Goal: Find contact information: Find contact information

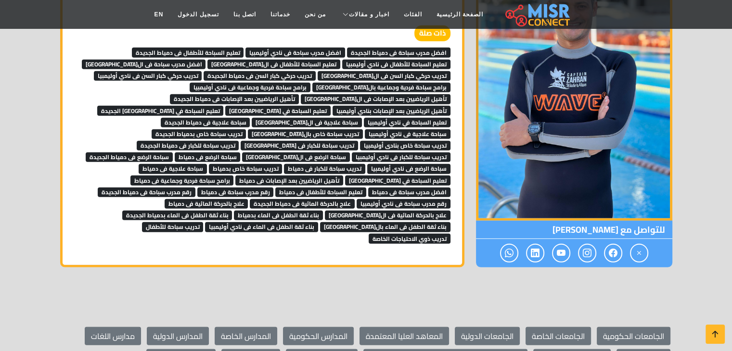
scroll to position [2840, 0]
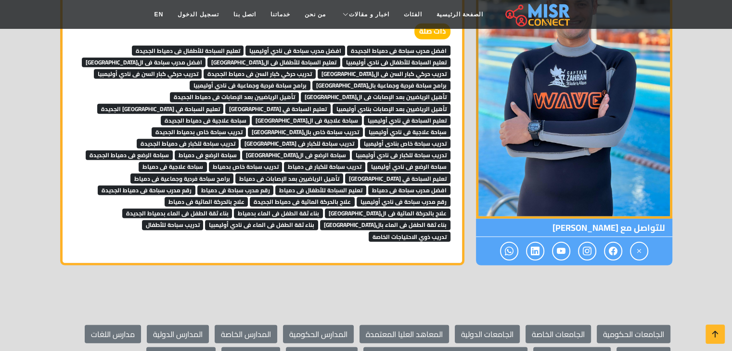
click at [370, 46] on span "افضل مدرب سباحة فى دمياط الجديدة" at bounding box center [398, 51] width 103 height 10
click at [334, 46] on span "افضل مدرب سباحة فى نادي أوليمبيا" at bounding box center [295, 51] width 100 height 10
click at [233, 46] on span "تعليم السباحة للأطفال فى دمياط الجديدة" at bounding box center [188, 51] width 112 height 10
click at [206, 58] on span "افضل مدرب سباحة فى القاهرة" at bounding box center [144, 63] width 124 height 10
click at [259, 58] on span "تعليم السباحة للأطفال فى القاهرة" at bounding box center [273, 63] width 133 height 10
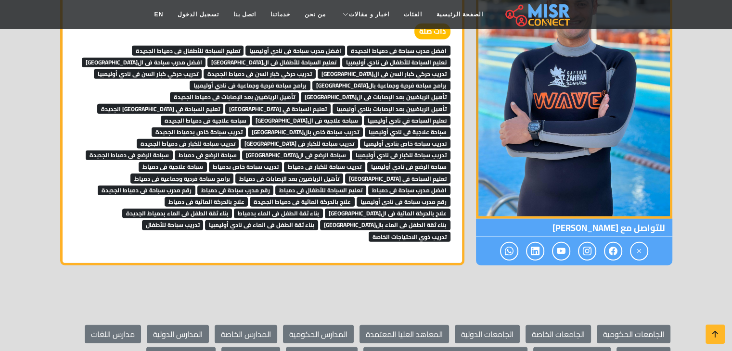
click at [351, 58] on span "تعليم السباحة للأطفال فى نادي أوليمبيا" at bounding box center [396, 63] width 108 height 10
click at [368, 69] on span "تدريب حركي كبار السن فى القاهرة" at bounding box center [384, 74] width 133 height 10
click at [316, 69] on span "تدريب حركي كبار السن فى دمياط الجديدة" at bounding box center [260, 74] width 112 height 10
click at [202, 69] on span "تدريب حركي كبار السن فى نادي أوليمبيا" at bounding box center [148, 74] width 108 height 10
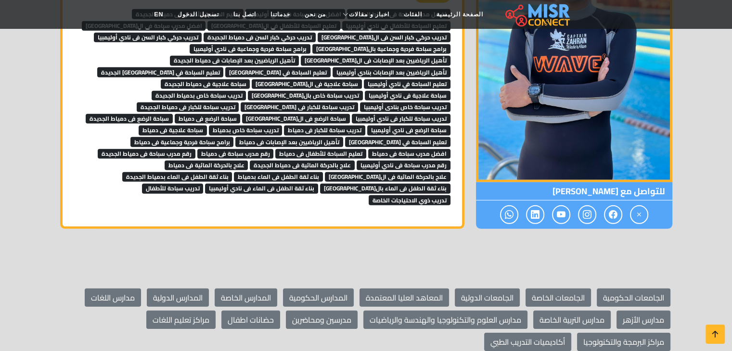
scroll to position [2877, 0]
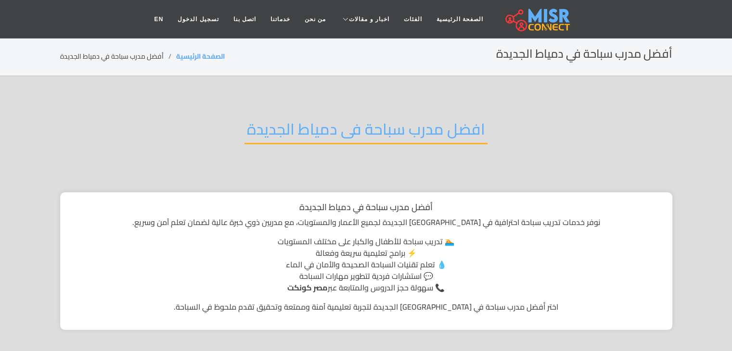
click at [435, 135] on h2 "افضل مدرب سباحة فى دمياط الجديدة" at bounding box center [366, 132] width 243 height 25
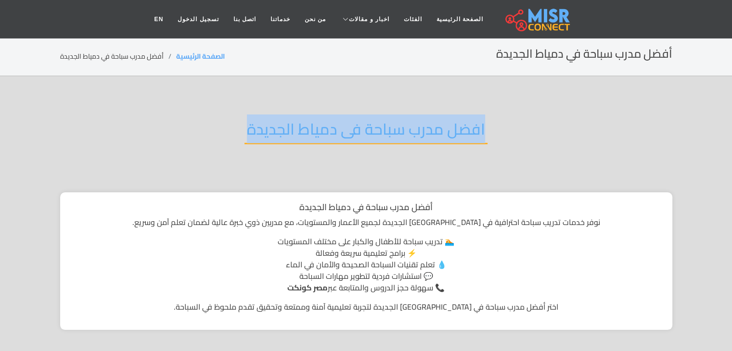
click at [435, 135] on h2 "افضل مدرب سباحة فى دمياط الجديدة" at bounding box center [366, 132] width 243 height 25
copy div "افضل مدرب سباحة فى دمياط الجديدة"
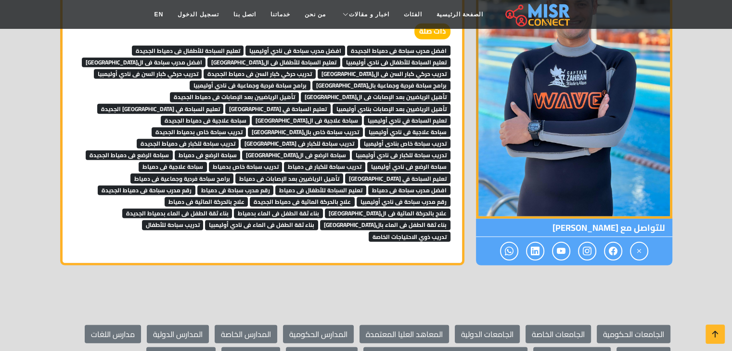
scroll to position [2840, 0]
click at [368, 46] on span "افضل مدرب سباحة فى دمياط الجديدة" at bounding box center [398, 51] width 103 height 10
click at [341, 46] on span "افضل مدرب سباحة فى نادي أوليمبيا" at bounding box center [295, 51] width 100 height 10
click at [233, 46] on span "تعليم السباحة للأطفال فى دمياط الجديدة" at bounding box center [188, 51] width 112 height 10
click at [206, 58] on span "افضل مدرب سباحة فى القاهرة" at bounding box center [144, 63] width 124 height 10
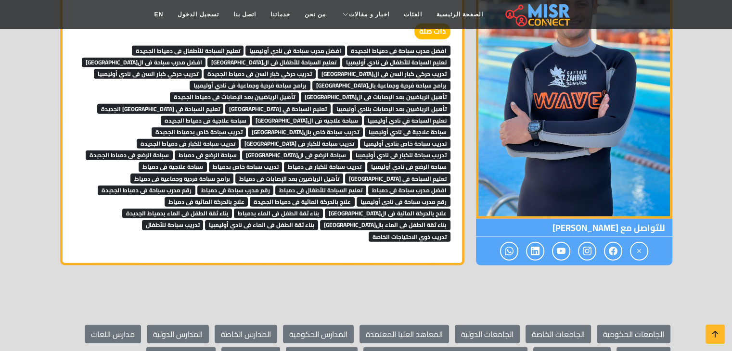
click at [252, 58] on span "تعليم السباحة للأطفال فى القاهرة" at bounding box center [273, 63] width 133 height 10
click at [351, 58] on span "تعليم السباحة للأطفال فى نادي أوليمبيا" at bounding box center [396, 63] width 108 height 10
click at [364, 77] on link "برامج سباحة فردية وجماعية بال[GEOGRAPHIC_DATA]" at bounding box center [381, 84] width 138 height 14
click at [316, 69] on span "تدريب حركي كبار السن فى دمياط الجديدة" at bounding box center [260, 74] width 112 height 10
click at [202, 69] on span "تدريب حركي كبار السن فى نادي أوليمبيا" at bounding box center [148, 74] width 108 height 10
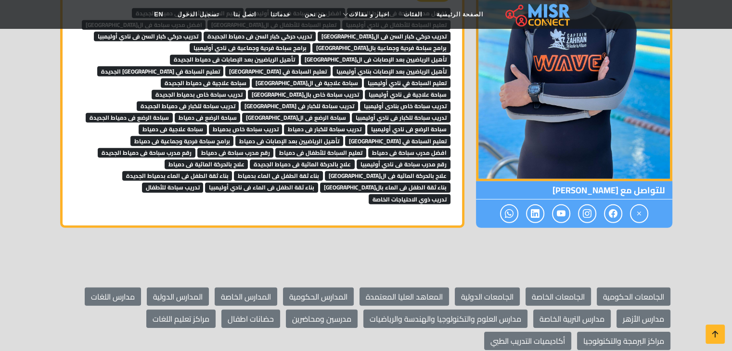
scroll to position [2878, 0]
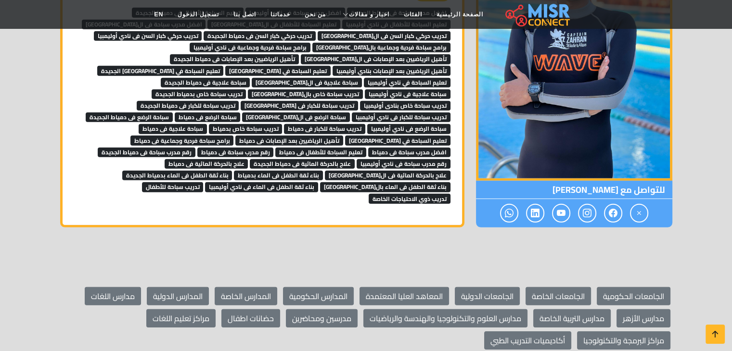
click at [420, 43] on span "برامج سباحة فردية وجماعية بالقاهرة" at bounding box center [381, 48] width 138 height 10
click at [310, 43] on span "برامج سباحة فردية وجماعية فى نادي أوليمبيا" at bounding box center [250, 48] width 121 height 10
click at [301, 54] on span "تأهيل الرياضيين بعد الإصابات فى القاهرة" at bounding box center [376, 59] width 150 height 10
click at [225, 66] on span "تعليم السباحة في القاهرة" at bounding box center [277, 71] width 105 height 10
click at [333, 66] on span "تأهيل الرياضيين بعد الإصابات بنادي أوليمبيا" at bounding box center [392, 71] width 118 height 10
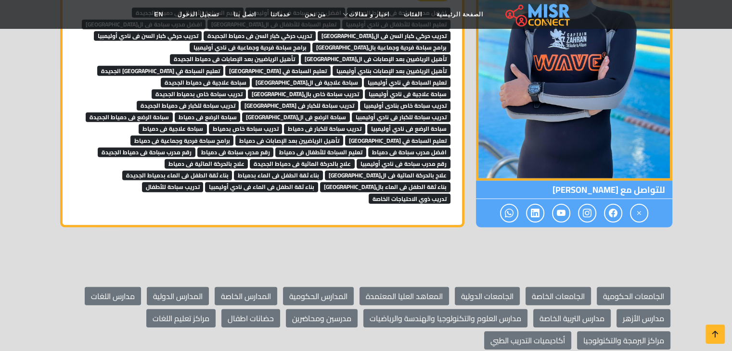
click at [299, 54] on span "تأهيل الرياضيين بعد الإصابات فى دمياط الجديدة" at bounding box center [234, 59] width 129 height 10
click at [224, 66] on span "تعليم السباحة في دمياط الجديدة" at bounding box center [160, 71] width 127 height 10
click at [364, 78] on span "تعليم السباحة في نادي أوليمبيا" at bounding box center [407, 83] width 87 height 10
click at [263, 78] on span "سباحة علاجية فى القاهرة" at bounding box center [307, 83] width 110 height 10
click at [189, 78] on span "سباحة علاجية فى دمياط الجديدة" at bounding box center [206, 83] width 90 height 10
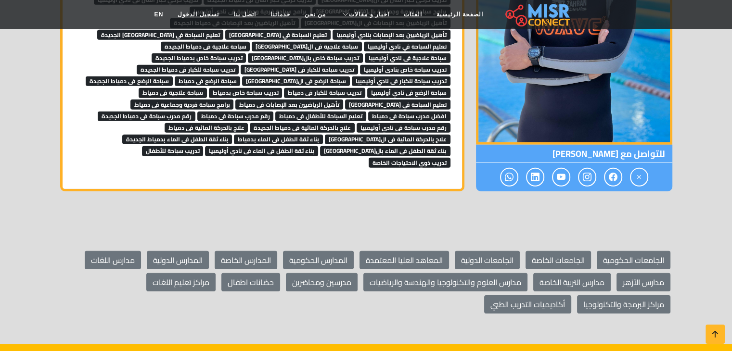
scroll to position [2914, 0]
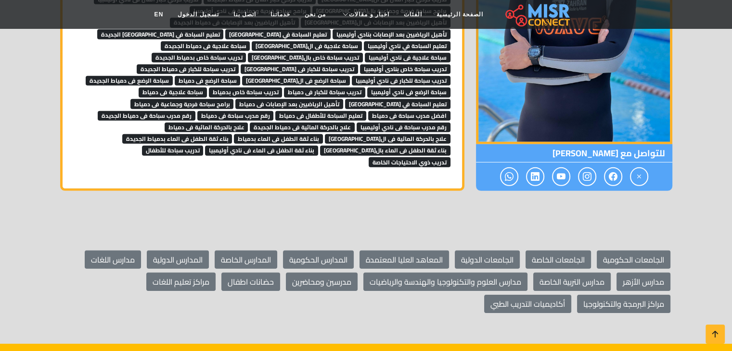
click at [421, 53] on span "سباحة علاجية فى نادي أوليمبيا" at bounding box center [408, 58] width 86 height 10
click at [347, 53] on span "تدريب سباحة خاص بالقاهرة" at bounding box center [305, 58] width 115 height 10
click at [246, 53] on span "تدريب سباحة خاص بدمياط الجديدة" at bounding box center [199, 58] width 95 height 10
click at [360, 64] on span "تدريب سباحة خاص بنادى أوليمبيا" at bounding box center [405, 69] width 90 height 10
click at [242, 76] on span "سباحة الرضع فى القاهرة" at bounding box center [296, 81] width 108 height 10
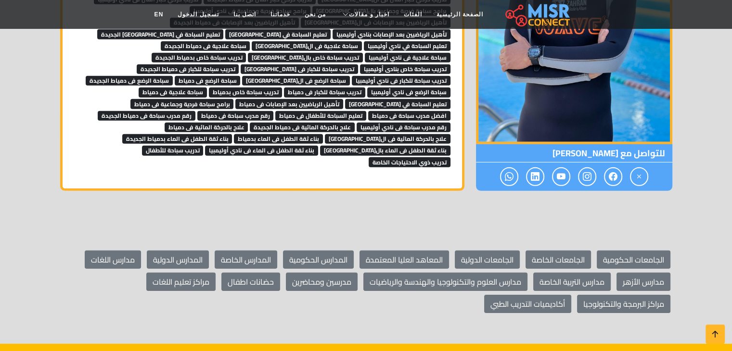
click at [352, 76] on span "تدريب سباحة للكبار فى نادي أوليمبيا" at bounding box center [401, 81] width 99 height 10
click at [239, 64] on span "تدريب سباحة للكبار فى دمياط الجديدة" at bounding box center [188, 69] width 103 height 10
click at [358, 64] on span "تدريب سباحة للكبار فى القاهرة" at bounding box center [299, 69] width 117 height 10
click at [241, 76] on span "سباحة الرضع فى دمياط" at bounding box center [208, 81] width 66 height 10
click at [173, 76] on span "سباحة الرضع فى دمياط الجديدة" at bounding box center [129, 81] width 87 height 10
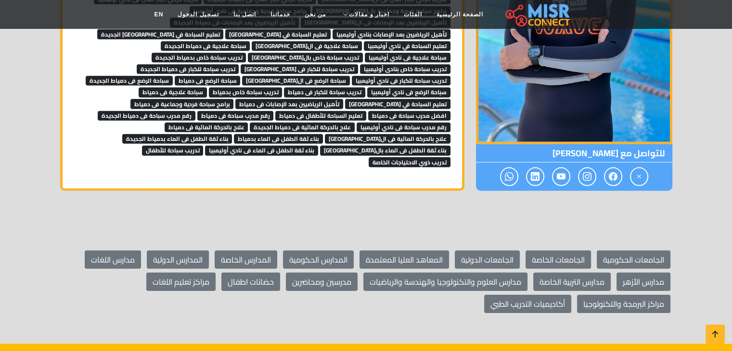
click at [367, 88] on span "سباحة الرضع فى نادي أوليمبيا" at bounding box center [408, 93] width 83 height 10
click at [284, 88] on span "تدريب سباحة للكبار فى دمياط" at bounding box center [324, 93] width 81 height 10
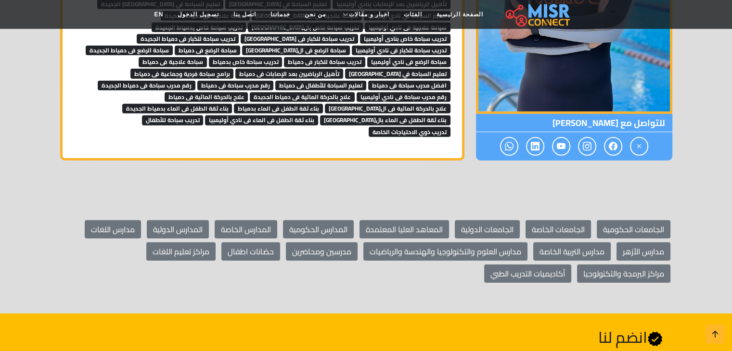
scroll to position [2945, 0]
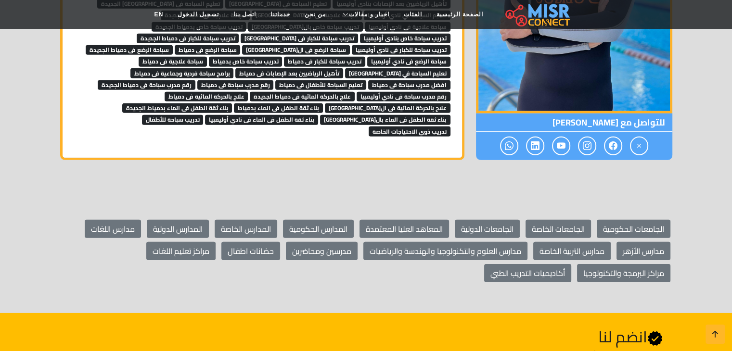
click at [283, 57] on span "تدريب سباحة خاص بدمياط" at bounding box center [246, 62] width 74 height 10
click at [207, 57] on span "سباحة علاجية فى دمياط" at bounding box center [173, 62] width 68 height 10
click at [345, 68] on span "تعليم السباحة في دمياط" at bounding box center [397, 73] width 105 height 10
click at [235, 68] on span "تأهيل الرياضيين بعد الإصابات فى دمياط" at bounding box center [289, 73] width 108 height 10
click at [197, 80] on span "رقم مدرب سباحة فى دمياط" at bounding box center [235, 85] width 77 height 10
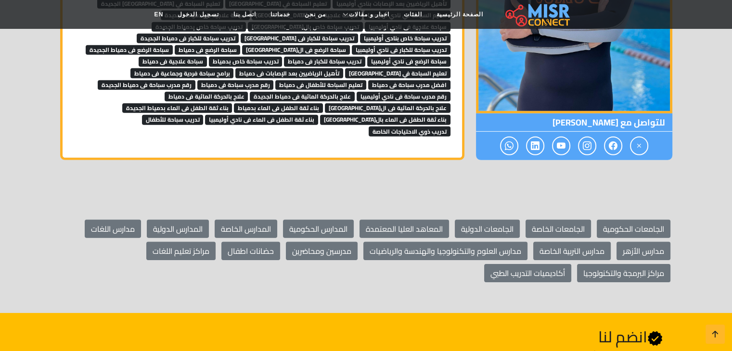
click at [275, 80] on span "تعليم السباحة للأطفال فى دمياط" at bounding box center [320, 85] width 91 height 10
click at [368, 80] on span "افضل مدرب سباحة فى دمياط" at bounding box center [409, 85] width 82 height 10
click at [234, 68] on span "برامج سباحة فردية وجماعية فى دمياط" at bounding box center [181, 73] width 103 height 10
click at [195, 80] on span "رقم مدرب سباحة فى دمياط الجديدة" at bounding box center [147, 85] width 98 height 10
click at [357, 92] on span "رقم مدرب سباحة فى نادي أوليمبيا" at bounding box center [404, 97] width 94 height 10
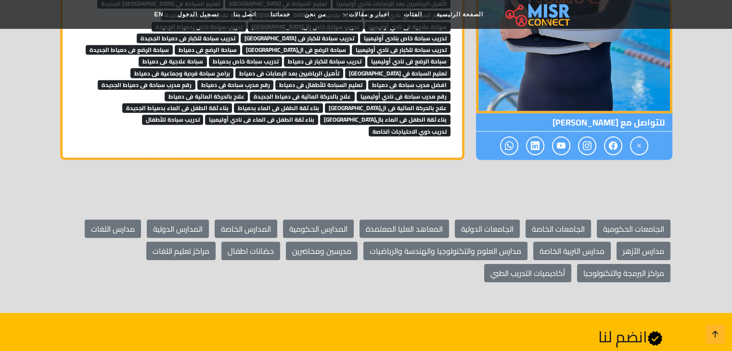
click at [250, 92] on span "علاج بالحركة المائية فى دمياط الجديدة" at bounding box center [302, 97] width 105 height 10
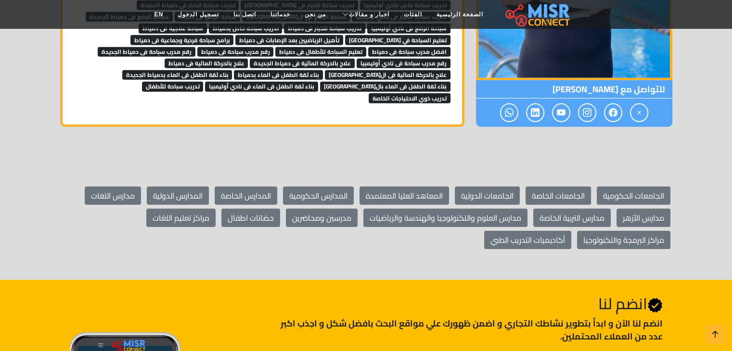
scroll to position [2979, 0]
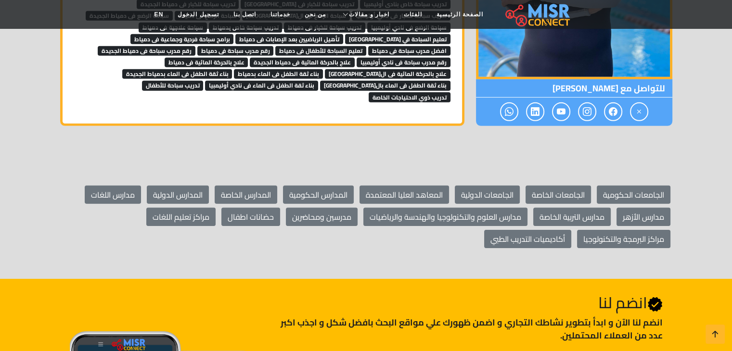
click at [248, 58] on span "علاج بالحركة المائية فى دمياط" at bounding box center [207, 63] width 84 height 10
click at [354, 69] on span "علاج بالحركة المائية فى القاهرة" at bounding box center [388, 74] width 126 height 10
click at [265, 69] on span "بناء ثقة الطفل فى الماء بدمياط" at bounding box center [278, 74] width 89 height 10
click at [173, 69] on span "بناء ثقة الطفل فى الماء بدمياط الجديدة" at bounding box center [177, 74] width 110 height 10
click at [369, 92] on span "تدريب ذوي الاحتياجات الخاصة" at bounding box center [410, 97] width 82 height 10
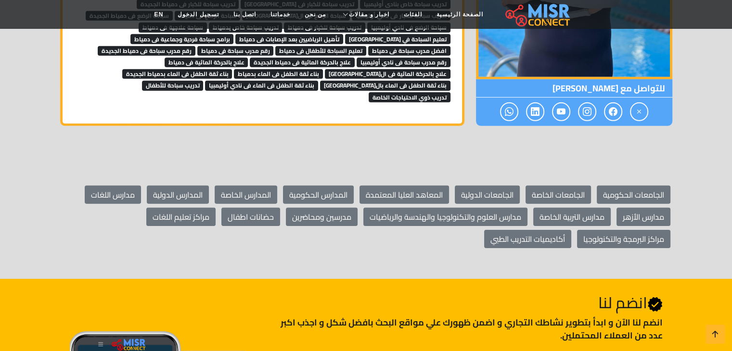
click at [196, 81] on span "تدريب سباحة للأطفال" at bounding box center [173, 86] width 62 height 10
click at [294, 81] on span "بناء ثقة الطفل فى الماء فى نادي أوليمبيا" at bounding box center [261, 86] width 113 height 10
click at [380, 81] on span "بناء ثقة الطفل فى الماء بالقاهرة" at bounding box center [385, 86] width 130 height 10
click at [441, 81] on span "بناء ثقة الطفل فى الماء بالقاهرة" at bounding box center [385, 86] width 130 height 10
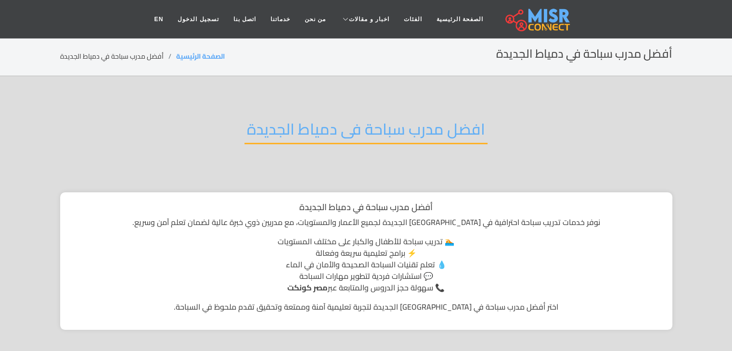
click at [412, 123] on h2 "افضل مدرب سباحة فى دمياط الجديدة" at bounding box center [366, 132] width 243 height 25
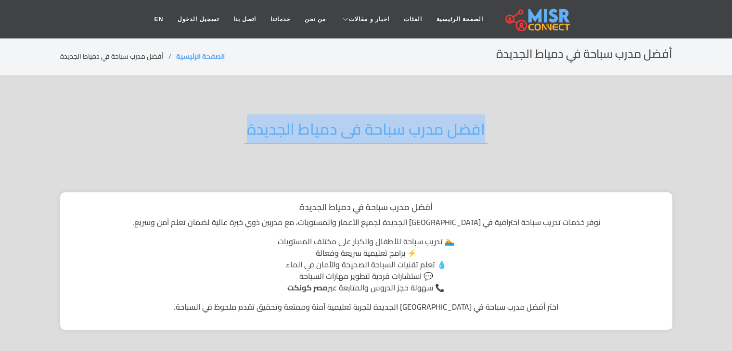
click at [412, 123] on h2 "افضل مدرب سباحة فى دمياط الجديدة" at bounding box center [366, 132] width 243 height 25
copy div "افضل مدرب سباحة فى دمياط الجديدة"
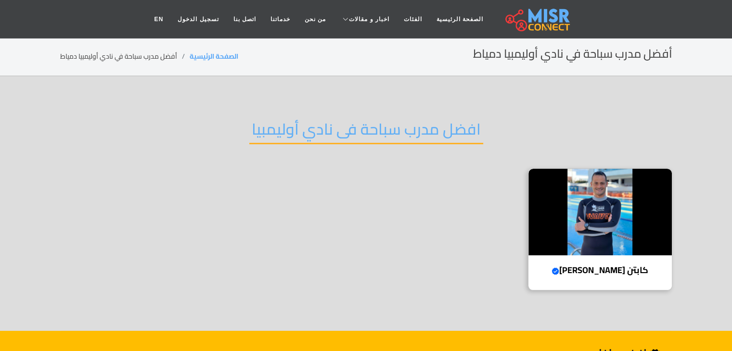
click at [353, 134] on h2 "افضل مدرب سباحة فى نادي أوليمبيا" at bounding box center [366, 132] width 234 height 25
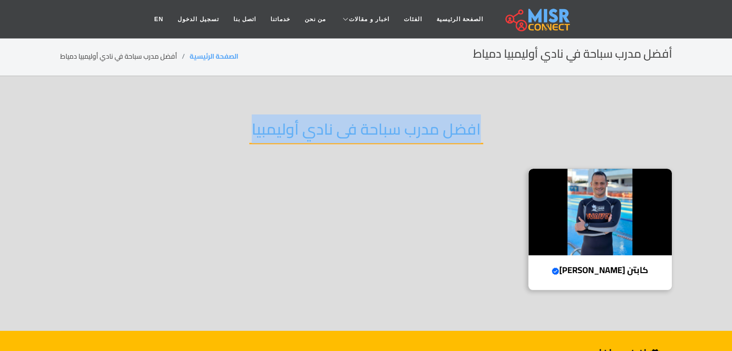
click at [353, 134] on h2 "افضل مدرب سباحة فى نادي أوليمبيا" at bounding box center [366, 132] width 234 height 25
copy div "افضل مدرب سباحة فى نادي أوليمبيا"
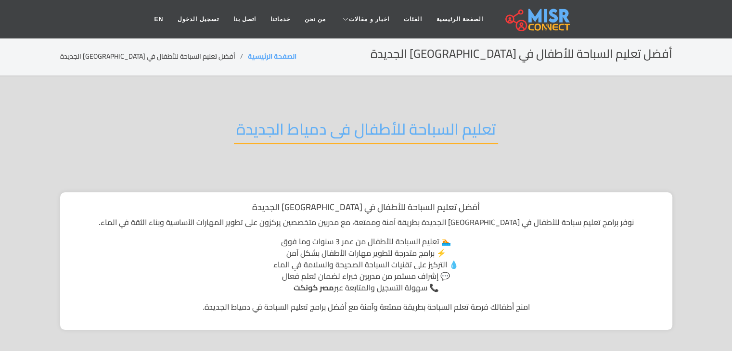
click at [457, 131] on h2 "تعليم السباحة للأطفال فى دمياط الجديدة" at bounding box center [366, 132] width 264 height 25
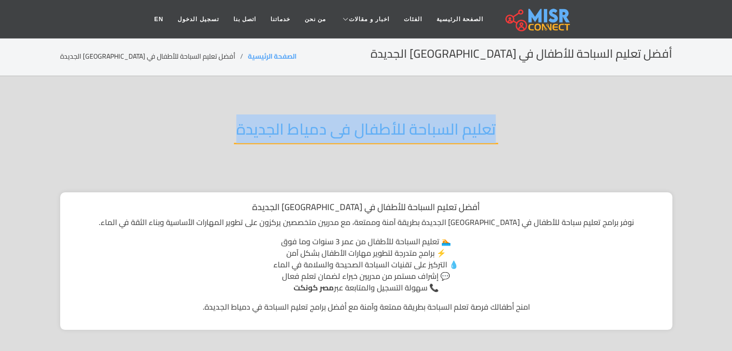
click at [457, 131] on h2 "تعليم السباحة للأطفال فى دمياط الجديدة" at bounding box center [366, 132] width 264 height 25
copy div "تعليم السباحة للأطفال فى دمياط الجديدة"
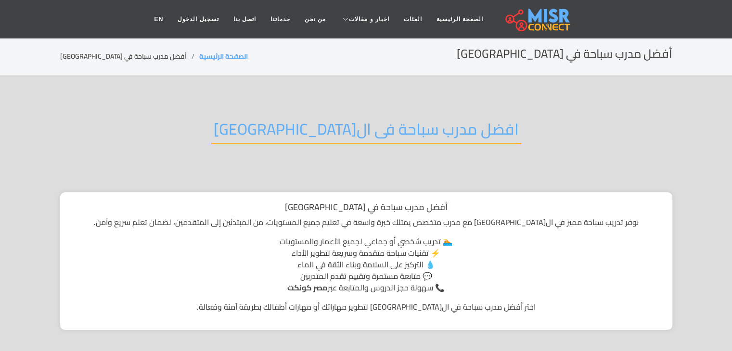
click at [412, 120] on h2 "افضل مدرب سباحة فى القاهرة" at bounding box center [366, 132] width 310 height 25
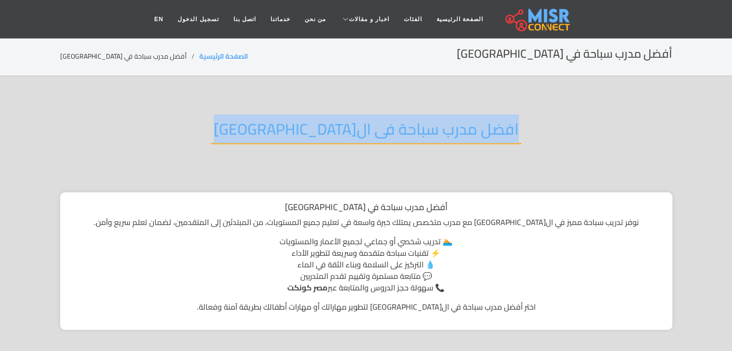
click at [412, 120] on h2 "افضل مدرب سباحة فى القاهرة" at bounding box center [366, 132] width 310 height 25
copy div "افضل مدرب سباحة فى القاهرة"
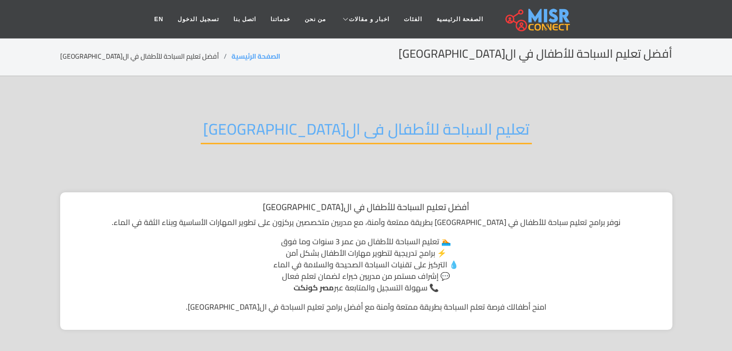
click at [424, 134] on h2 "تعليم السباحة للأطفال فى القاهرة" at bounding box center [366, 132] width 331 height 25
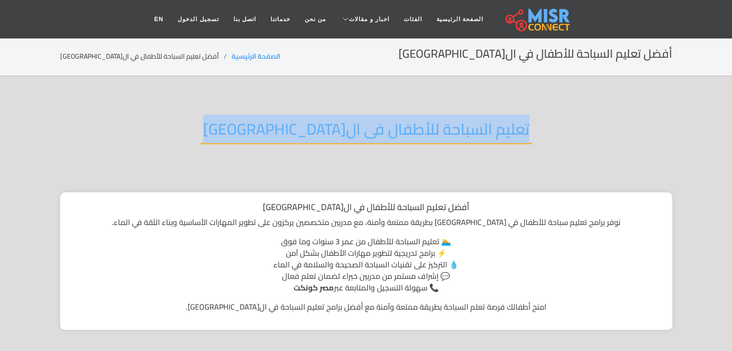
click at [424, 134] on h2 "تعليم السباحة للأطفال فى القاهرة" at bounding box center [366, 132] width 331 height 25
copy div "تعليم السباحة للأطفال فى القاهرة"
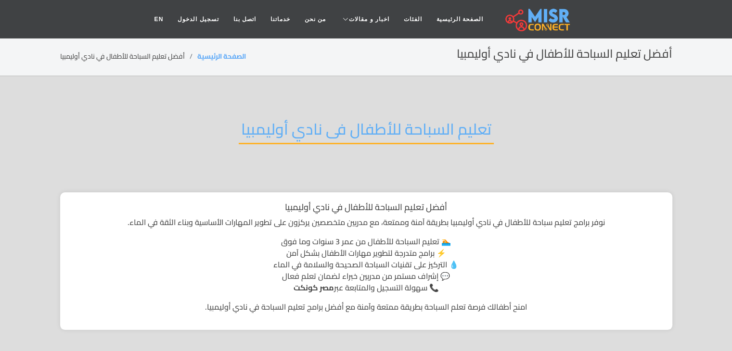
click at [416, 120] on h2 "تعليم السباحة للأطفال فى نادي أوليمبيا" at bounding box center [366, 132] width 255 height 25
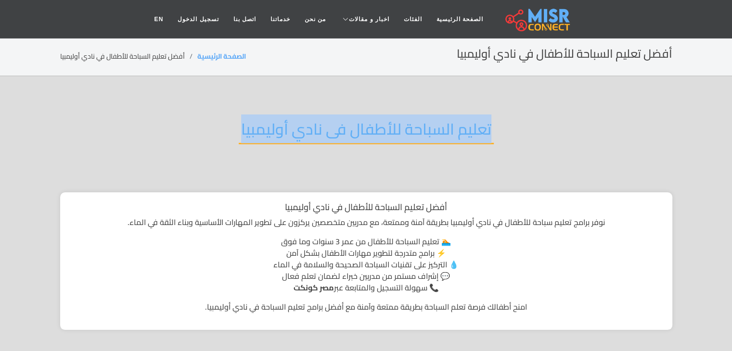
click at [416, 120] on h2 "تعليم السباحة للأطفال فى نادي أوليمبيا" at bounding box center [366, 132] width 255 height 25
copy div "تعليم السباحة للأطفال فى نادي أوليمبيا"
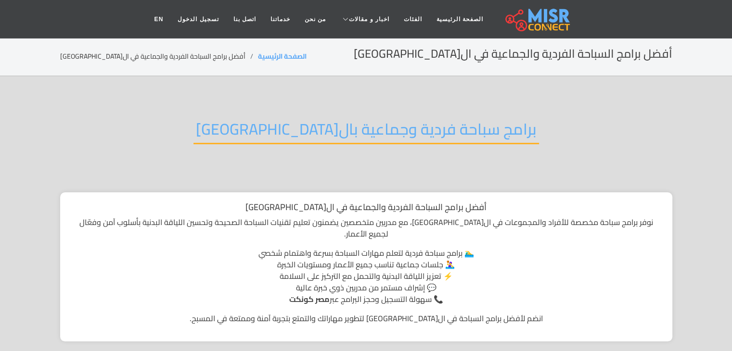
click at [410, 129] on h2 "برامج سباحة فردية وجماعية بال[GEOGRAPHIC_DATA]" at bounding box center [366, 132] width 346 height 25
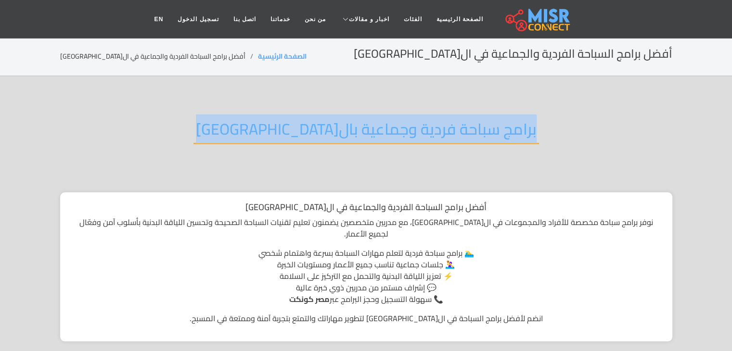
click at [410, 129] on h2 "برامج سباحة فردية وجماعية بال[GEOGRAPHIC_DATA]" at bounding box center [366, 132] width 346 height 25
copy div "برامج سباحة فردية وجماعية بال[GEOGRAPHIC_DATA]"
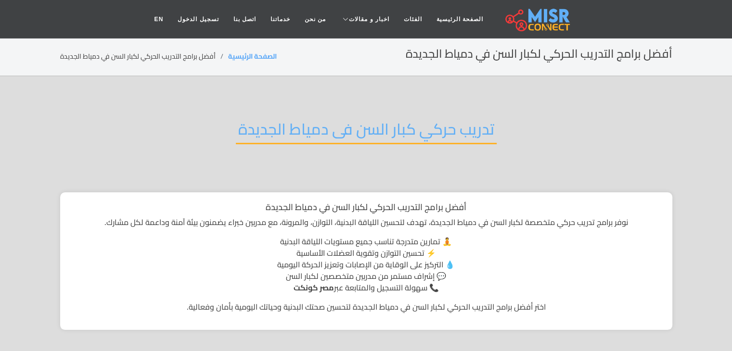
click at [382, 131] on h2 "تدريب حركي كبار السن فى دمياط الجديدة" at bounding box center [366, 132] width 261 height 25
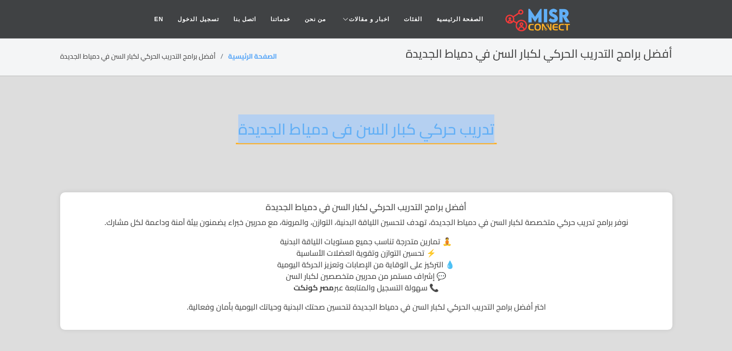
click at [382, 131] on h2 "تدريب حركي كبار السن فى دمياط الجديدة" at bounding box center [366, 132] width 261 height 25
copy div "تدريب حركي كبار السن فى دمياط الجديدة"
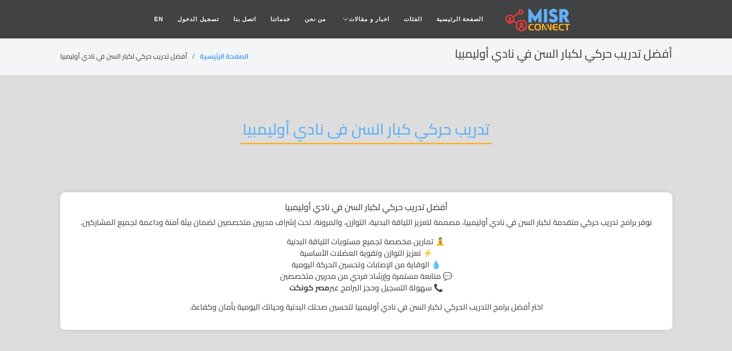
click at [415, 126] on h2 "تدريب حركي كبار السن فى نادي أوليمبيا" at bounding box center [366, 132] width 252 height 25
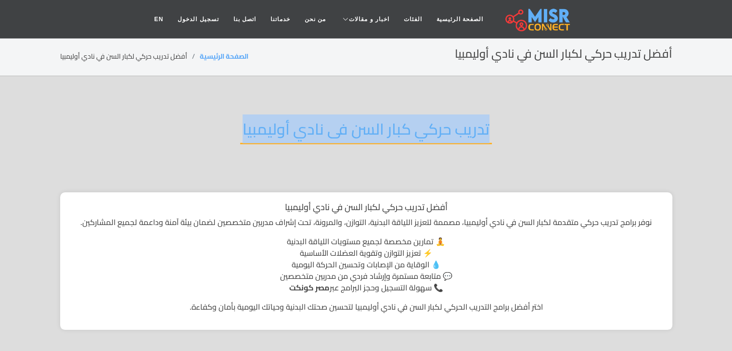
click at [415, 126] on h2 "تدريب حركي كبار السن فى نادي أوليمبيا" at bounding box center [366, 132] width 252 height 25
copy div "تدريب حركي كبار السن فى نادي أوليمبيا"
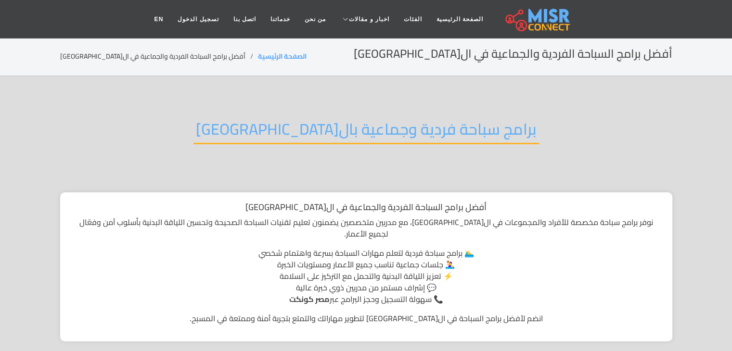
click at [396, 134] on h2 "برامج سباحة فردية وجماعية بال[GEOGRAPHIC_DATA]" at bounding box center [366, 132] width 346 height 25
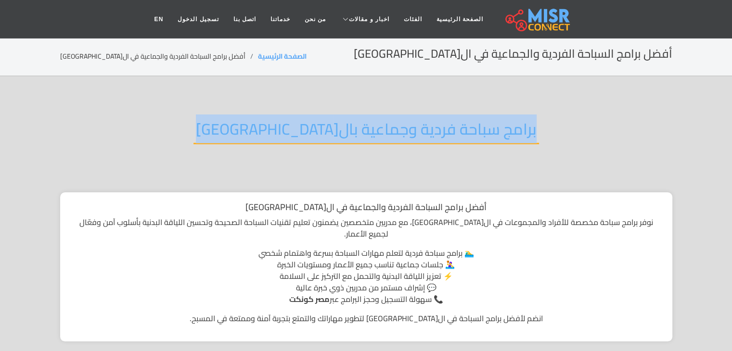
click at [396, 134] on h2 "برامج سباحة فردية وجماعية بال[GEOGRAPHIC_DATA]" at bounding box center [366, 132] width 346 height 25
copy div "برامج سباحة فردية وجماعية بال[GEOGRAPHIC_DATA]"
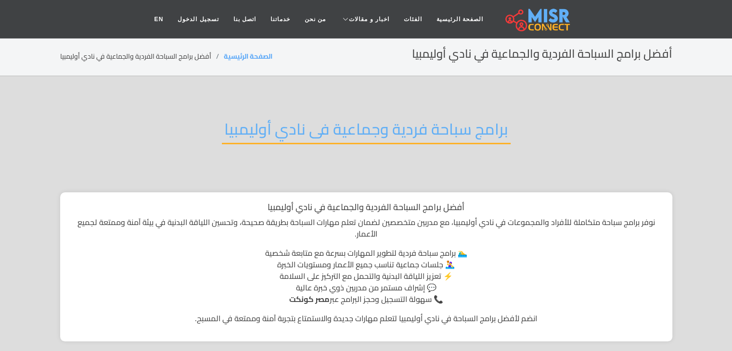
click at [421, 120] on h2 "برامج سباحة فردية وجماعية فى نادي أوليمبيا" at bounding box center [366, 132] width 289 height 25
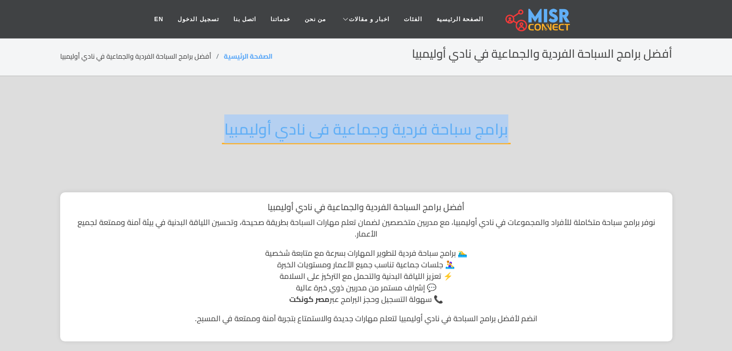
click at [421, 120] on h2 "برامج سباحة فردية وجماعية فى نادي أوليمبيا" at bounding box center [366, 132] width 289 height 25
copy div "برامج سباحة فردية وجماعية فى نادي أوليمبيا"
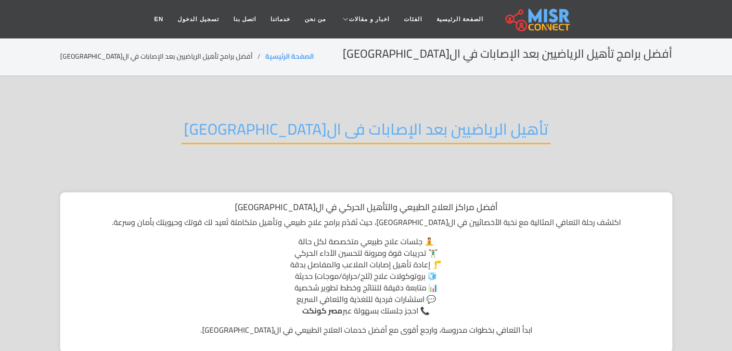
click at [368, 137] on h2 "تأهيل الرياضيين بعد الإصابات فى ال[GEOGRAPHIC_DATA]" at bounding box center [365, 132] width 369 height 25
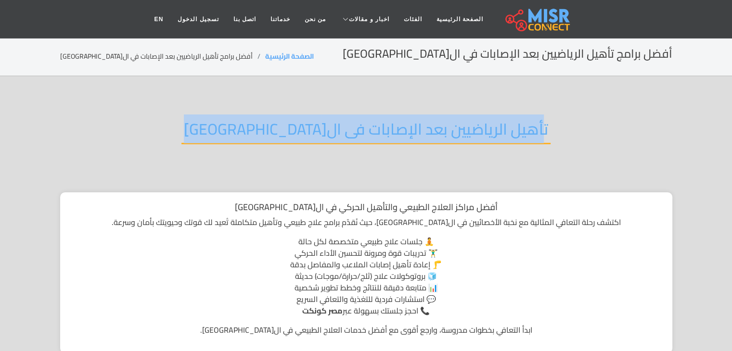
click at [368, 137] on h2 "تأهيل الرياضيين بعد الإصابات فى ال[GEOGRAPHIC_DATA]" at bounding box center [365, 132] width 369 height 25
copy div "تأهيل الرياضيين بعد الإصابات فى ال[GEOGRAPHIC_DATA]"
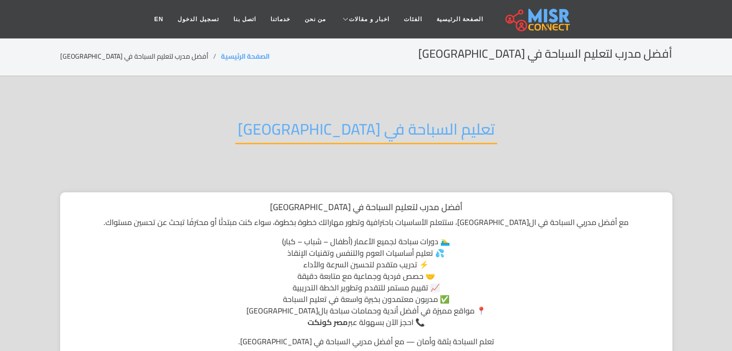
click at [357, 136] on h2 "تعليم السباحة في [GEOGRAPHIC_DATA]" at bounding box center [366, 132] width 262 height 25
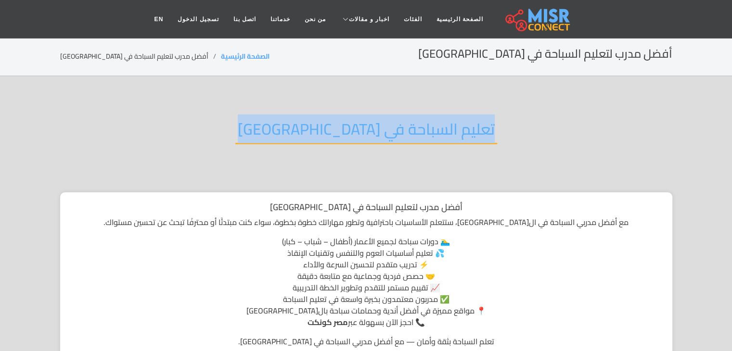
click at [357, 136] on h2 "تعليم السباحة في القاهرة" at bounding box center [366, 132] width 262 height 25
copy div "تعليم السباحة في القاهرة"
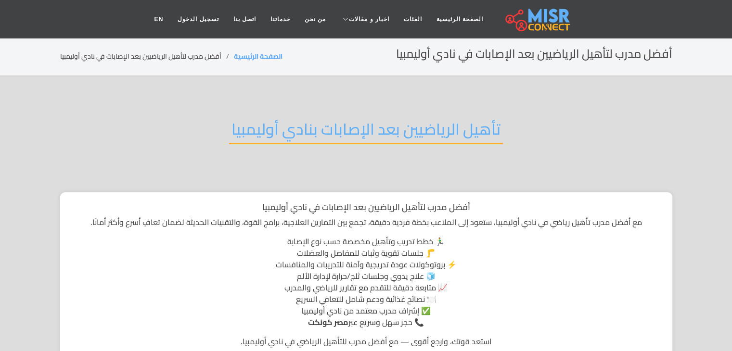
click at [449, 128] on h2 "تأهيل الرياضيين بعد الإصابات بنادي أوليمبيا" at bounding box center [366, 132] width 274 height 25
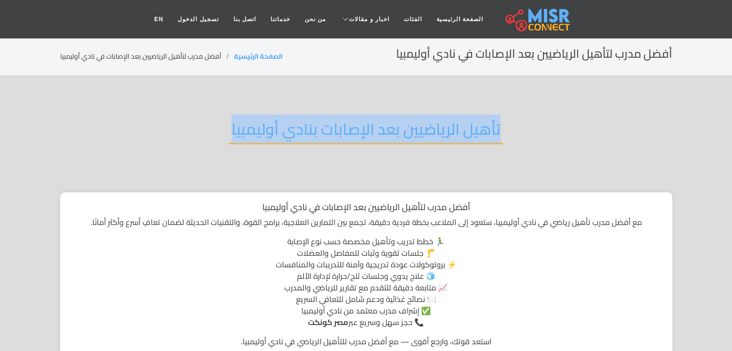
click at [449, 128] on h2 "تأهيل الرياضيين بعد الإصابات بنادي أوليمبيا" at bounding box center [366, 132] width 274 height 25
copy div "تأهيل الرياضيين بعد الإصابات بنادي أوليمبيا"
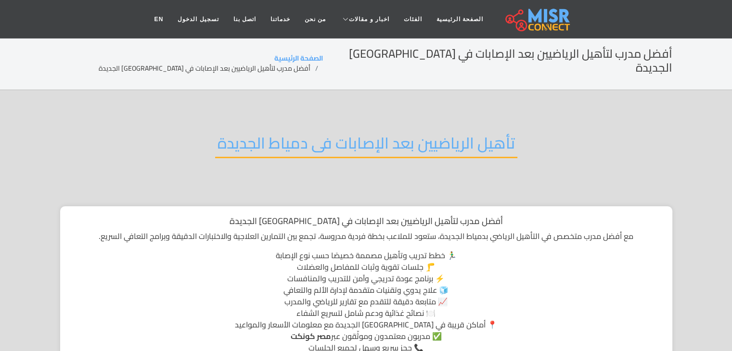
click at [450, 134] on h2 "تأهيل الرياضيين بعد الإصابات فى دمياط الجديدة" at bounding box center [366, 146] width 302 height 25
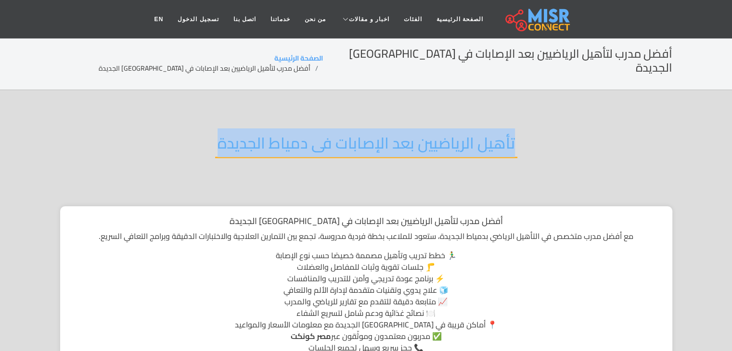
click at [450, 134] on h2 "تأهيل الرياضيين بعد الإصابات فى دمياط الجديدة" at bounding box center [366, 146] width 302 height 25
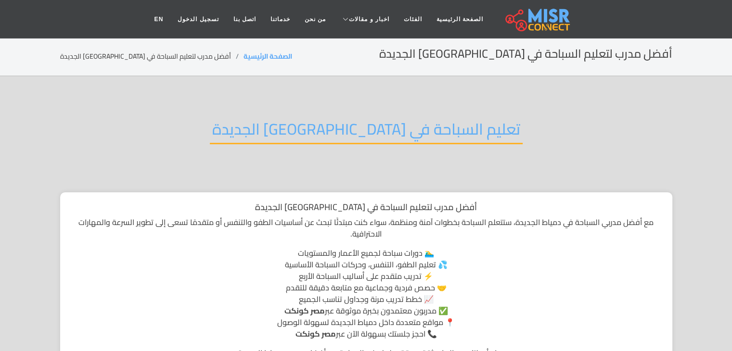
click at [410, 134] on h2 "تعليم السباحة في [GEOGRAPHIC_DATA] الجديدة" at bounding box center [366, 132] width 313 height 25
click at [410, 134] on h2 "تعليم السباحة في دمياط الجديدة" at bounding box center [366, 132] width 313 height 25
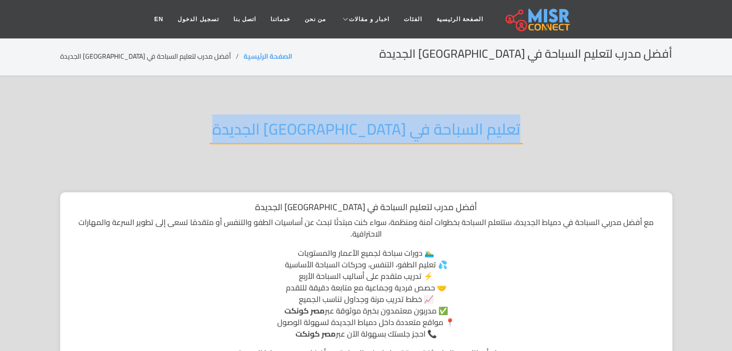
click at [410, 134] on h2 "تعليم السباحة في دمياط الجديدة" at bounding box center [366, 132] width 313 height 25
copy div "تعليم السباحة في دمياط الجديدة"
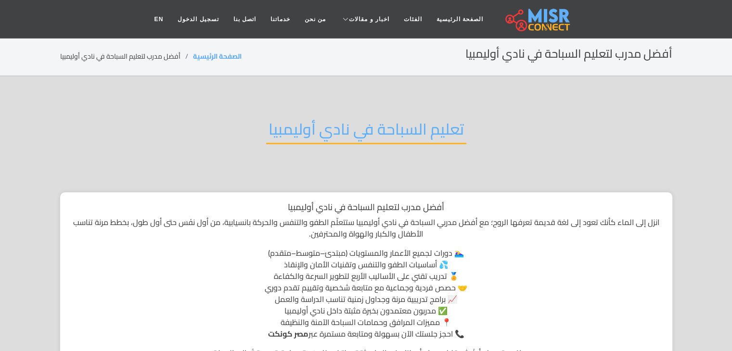
click at [418, 120] on h2 "تعليم السباحة في نادي أوليمبيا" at bounding box center [366, 132] width 200 height 25
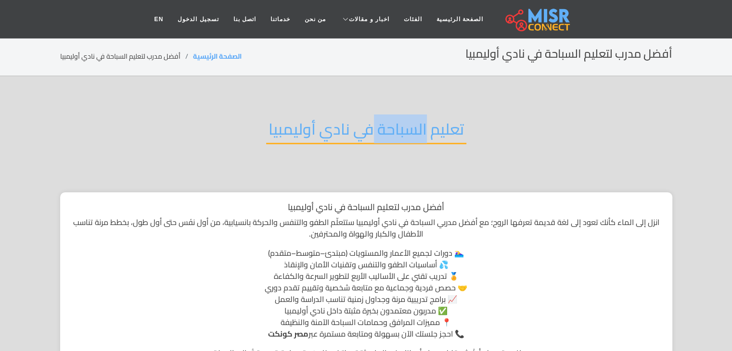
click at [418, 120] on h2 "تعليم السباحة في نادي أوليمبيا" at bounding box center [366, 132] width 200 height 25
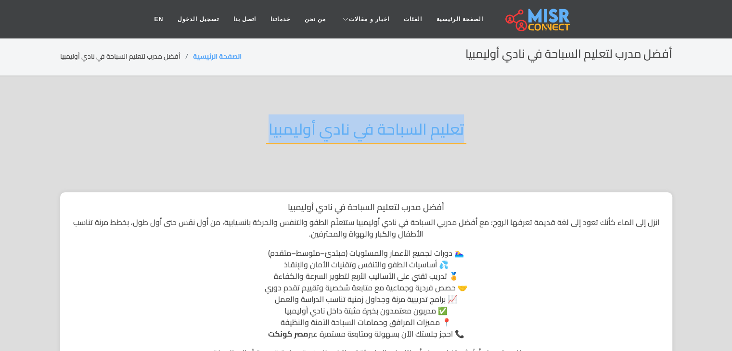
click at [418, 120] on h2 "تعليم السباحة في نادي أوليمبيا" at bounding box center [366, 132] width 200 height 25
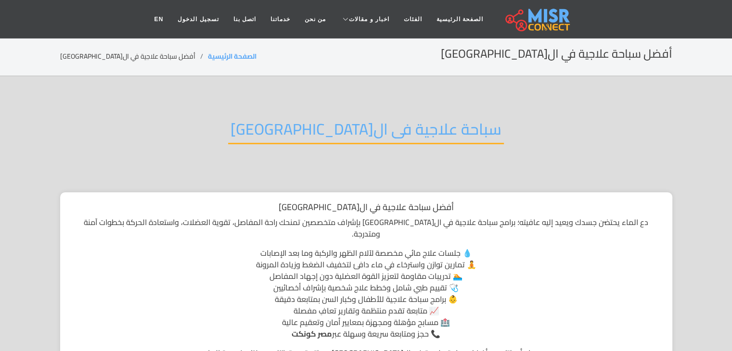
click at [378, 134] on h2 "سباحة علاجية فى القاهرة" at bounding box center [366, 132] width 276 height 25
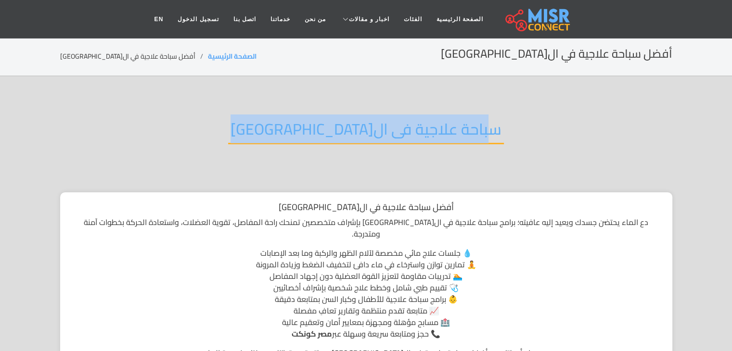
click at [378, 134] on h2 "سباحة علاجية فى القاهرة" at bounding box center [366, 132] width 276 height 25
copy div "سباحة علاجية فى القاهرة"
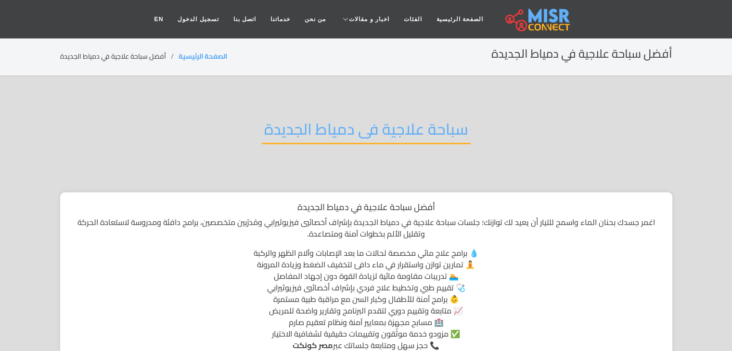
click at [369, 130] on h2 "سباحة علاجية فى دمياط الجديدة" at bounding box center [366, 132] width 209 height 25
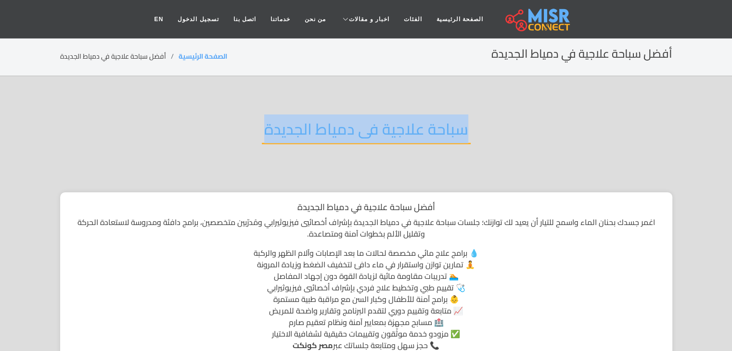
click at [369, 130] on h2 "سباحة علاجية فى دمياط الجديدة" at bounding box center [366, 132] width 209 height 25
copy div "سباحة علاجية فى دمياط الجديدة"
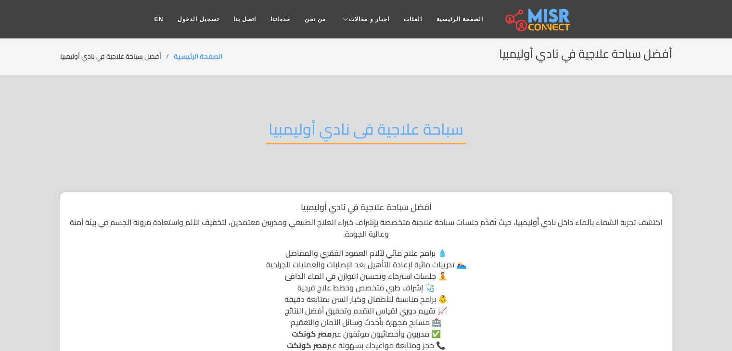
click at [379, 122] on h2 "سباحة علاجية فى نادي أوليمبيا" at bounding box center [366, 132] width 200 height 25
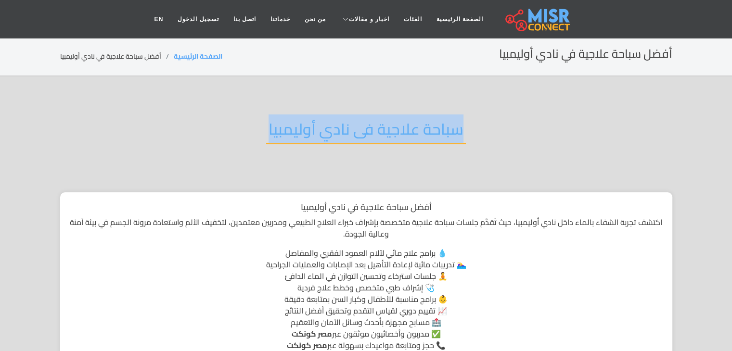
click at [379, 122] on h2 "سباحة علاجية فى نادي أوليمبيا" at bounding box center [366, 132] width 200 height 25
copy div "سباحة علاجية فى نادي أوليمبيا"
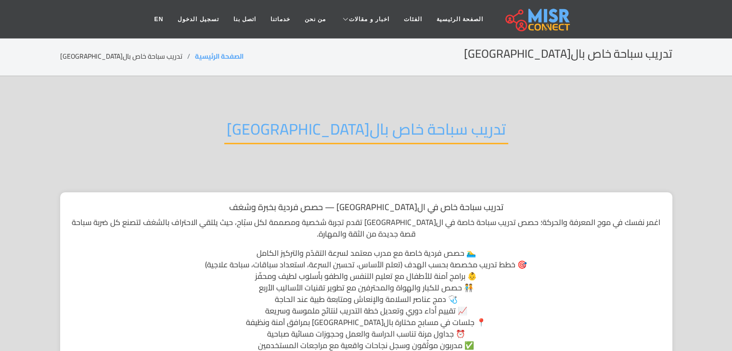
click at [429, 131] on h2 "تدريب سباحة خاص بالقاهرة" at bounding box center [366, 132] width 284 height 25
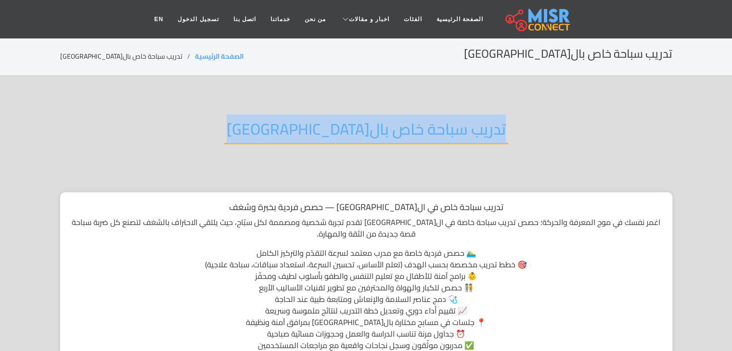
click at [429, 131] on h2 "تدريب سباحة خاص بالقاهرة" at bounding box center [366, 132] width 284 height 25
copy div "تدريب سباحة خاص بالقاهرة"
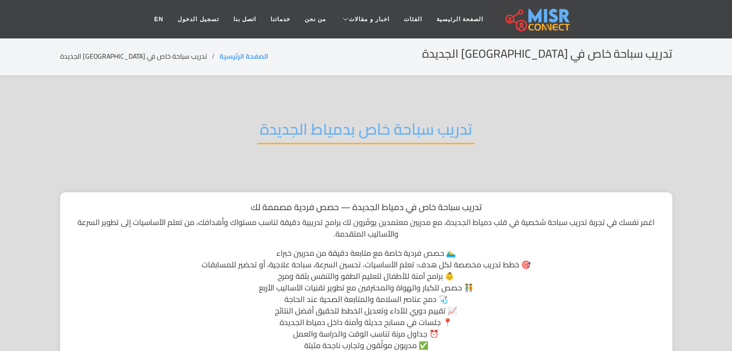
click at [423, 138] on h2 "تدريب سباحة خاص بدمياط الجديدة" at bounding box center [365, 132] width 217 height 25
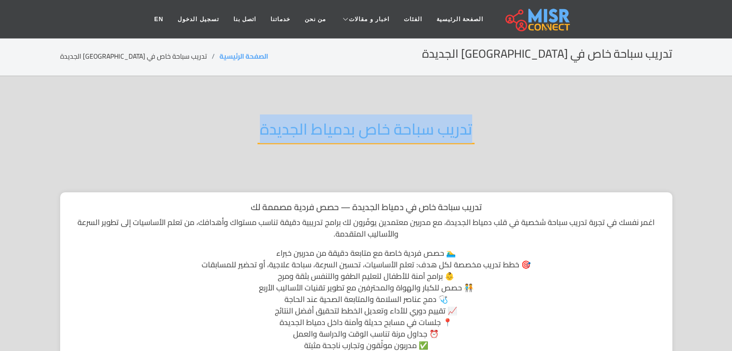
click at [423, 138] on h2 "تدريب سباحة خاص بدمياط الجديدة" at bounding box center [365, 132] width 217 height 25
copy div "تدريب سباحة خاص بدمياط الجديدة"
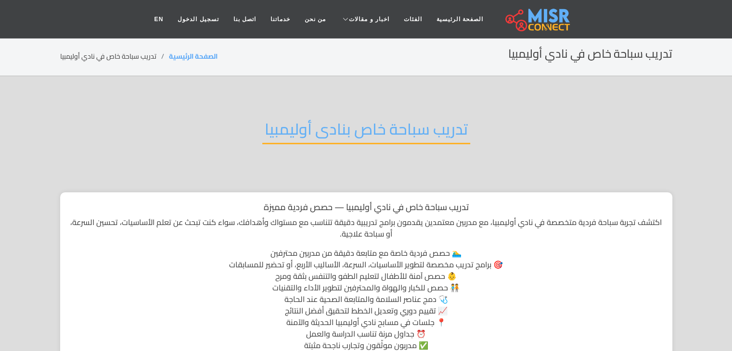
click at [430, 141] on h2 "تدريب سباحة خاص بنادى أوليمبيا" at bounding box center [366, 132] width 208 height 25
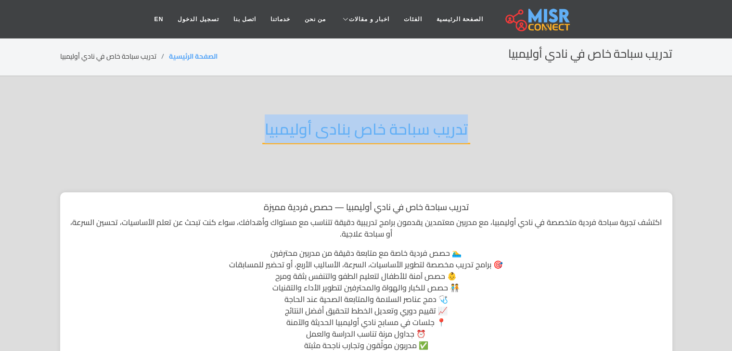
click at [430, 141] on h2 "تدريب سباحة خاص بنادى أوليمبيا" at bounding box center [366, 132] width 208 height 25
copy div "تدريب سباحة خاص بنادى أوليمبيا"
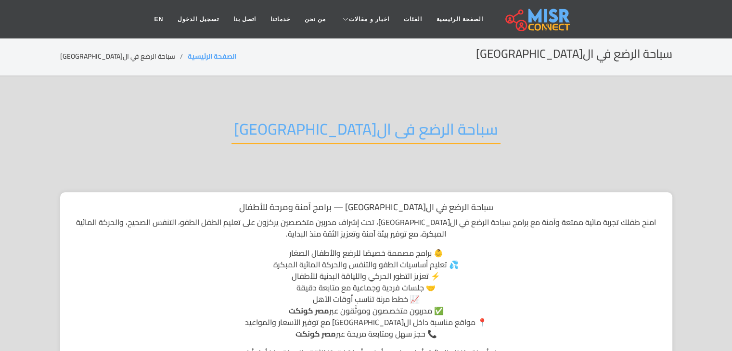
click at [412, 129] on h2 "سباحة الرضع فى ال[GEOGRAPHIC_DATA]" at bounding box center [366, 132] width 269 height 25
click at [412, 129] on h2 "سباحة الرضع فى القاهرة" at bounding box center [366, 132] width 269 height 25
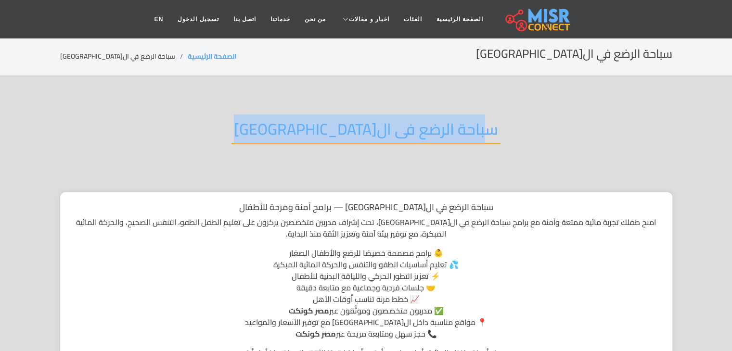
click at [412, 129] on h2 "سباحة الرضع فى القاهرة" at bounding box center [366, 132] width 269 height 25
copy div "سباحة الرضع فى القاهرة"
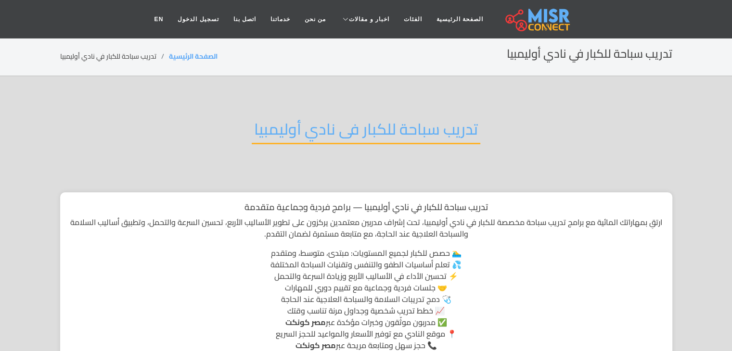
click at [449, 120] on h2 "تدريب سباحة للكبار فى نادي أوليمبيا" at bounding box center [366, 132] width 229 height 25
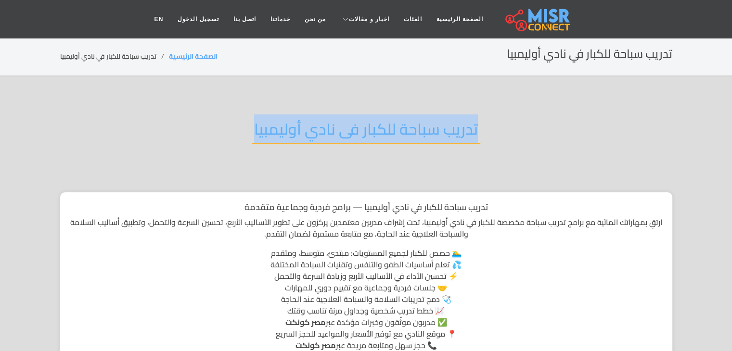
click at [449, 120] on h2 "تدريب سباحة للكبار فى نادي أوليمبيا" at bounding box center [366, 132] width 229 height 25
copy div "تدريب سباحة للكبار فى نادي أوليمبيا"
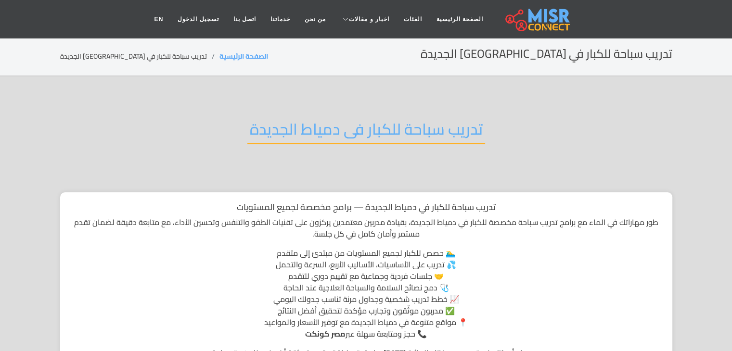
click at [411, 138] on h2 "تدريب سباحة للكبار فى دمياط الجديدة" at bounding box center [366, 132] width 238 height 25
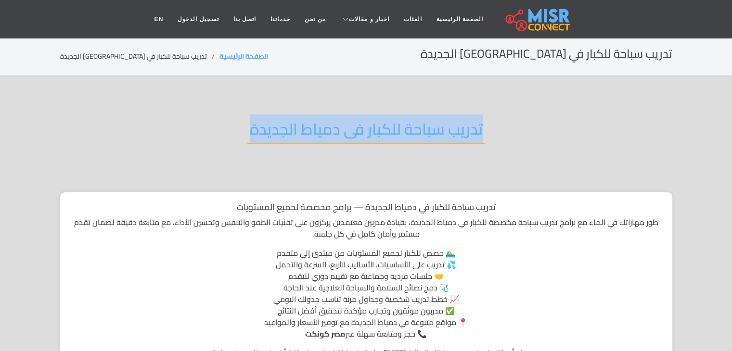
click at [411, 138] on h2 "تدريب سباحة للكبار فى دمياط الجديدة" at bounding box center [366, 132] width 238 height 25
copy div "تدريب سباحة للكبار فى دمياط الجديدة"
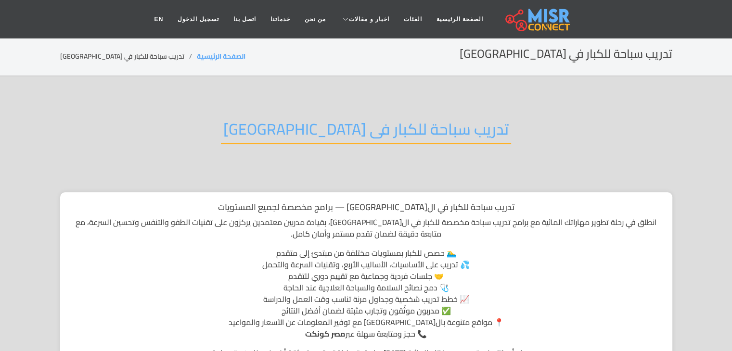
click at [412, 129] on h2 "تدريب سباحة للكبار فى [GEOGRAPHIC_DATA]" at bounding box center [366, 132] width 290 height 25
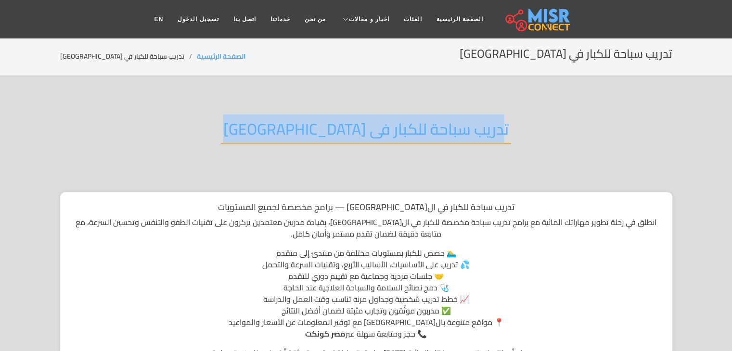
click at [412, 129] on h2 "تدريب سباحة للكبار فى القاهرة" at bounding box center [366, 132] width 290 height 25
copy div "تدريب سباحة للكبار فى القاهرة"
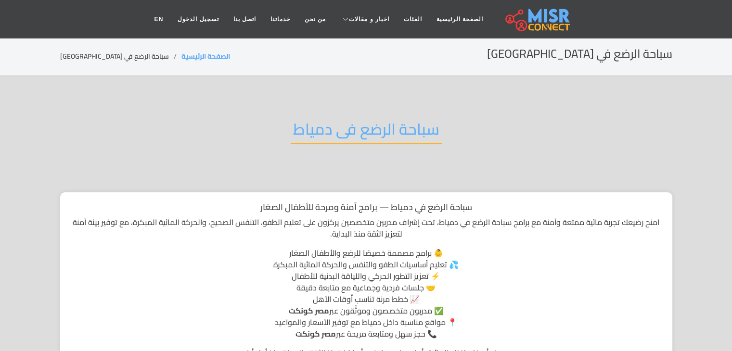
click at [389, 136] on h2 "سباحة الرضع فى دمياط" at bounding box center [366, 132] width 151 height 25
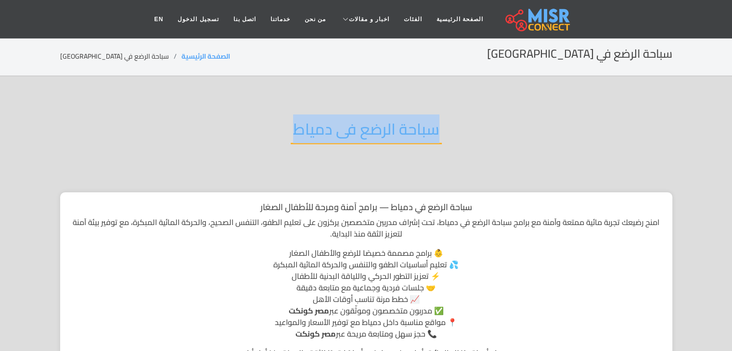
click at [389, 136] on h2 "سباحة الرضع فى دمياط" at bounding box center [366, 132] width 151 height 25
copy div "سباحة الرضع فى دمياط"
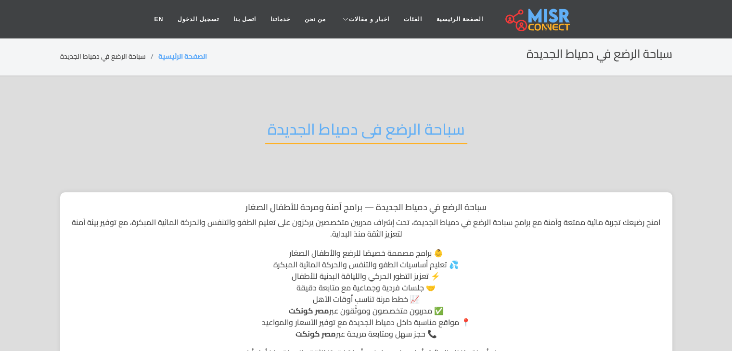
click at [412, 133] on h2 "سباحة الرضع فى دمياط الجديدة" at bounding box center [366, 132] width 202 height 25
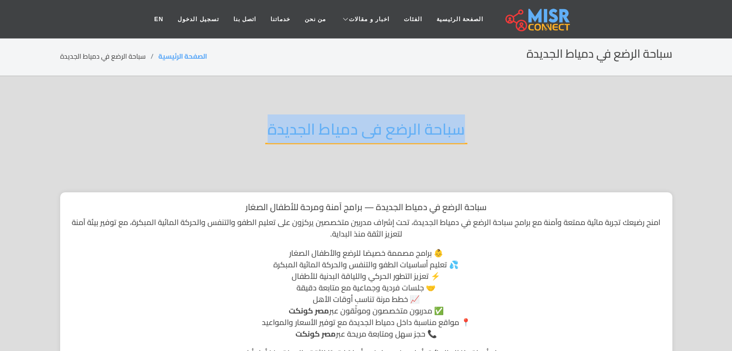
click at [412, 133] on h2 "سباحة الرضع فى دمياط الجديدة" at bounding box center [366, 132] width 202 height 25
copy div "سباحة الرضع فى دمياط الجديدة"
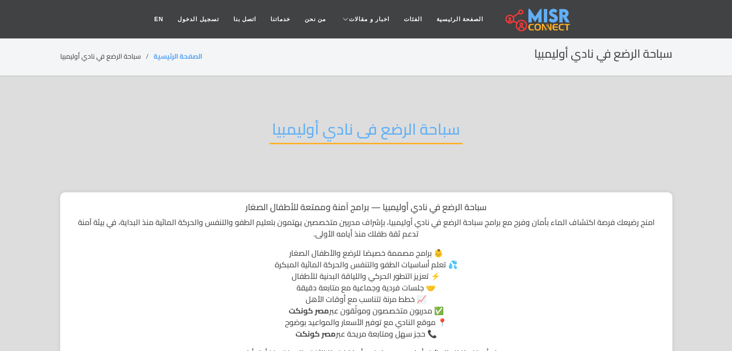
click at [398, 135] on h2 "سباحة الرضع فى نادي أوليمبيا" at bounding box center [366, 132] width 193 height 25
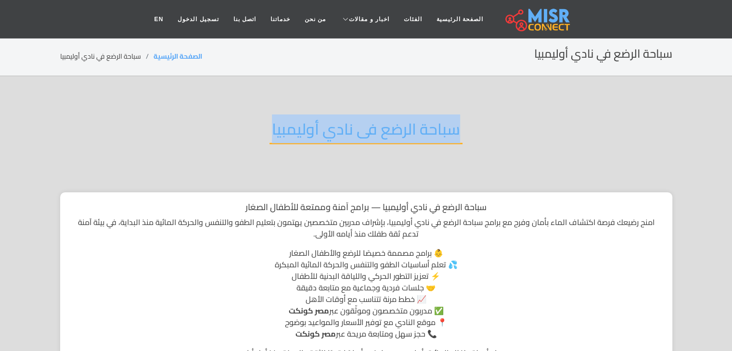
click at [398, 135] on h2 "سباحة الرضع فى نادي أوليمبيا" at bounding box center [366, 132] width 193 height 25
copy div "سباحة الرضع فى نادي أوليمبيا"
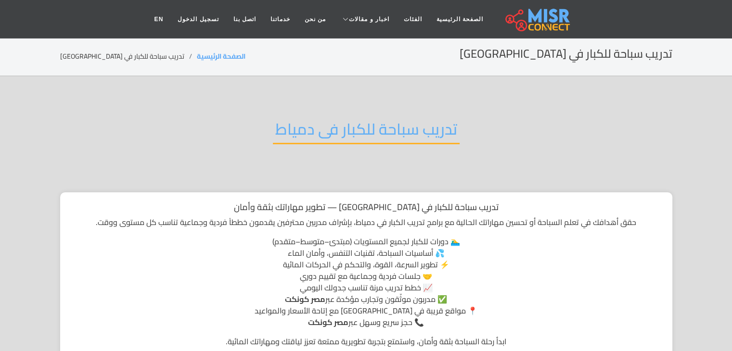
click at [388, 138] on h2 "تدريب سباحة للكبار فى دمياط" at bounding box center [366, 132] width 187 height 25
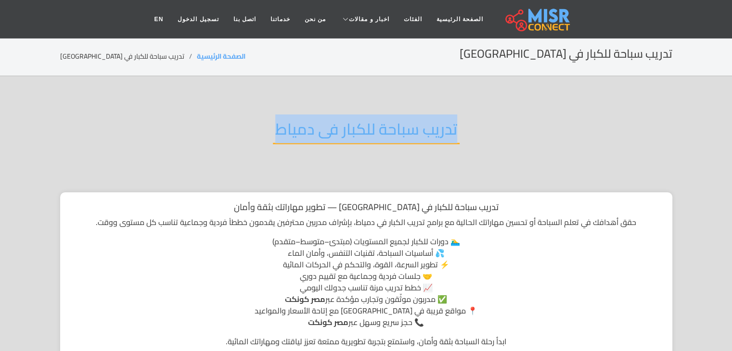
click at [388, 138] on h2 "تدريب سباحة للكبار فى دمياط" at bounding box center [366, 132] width 187 height 25
copy div "تدريب سباحة للكبار فى دمياط"
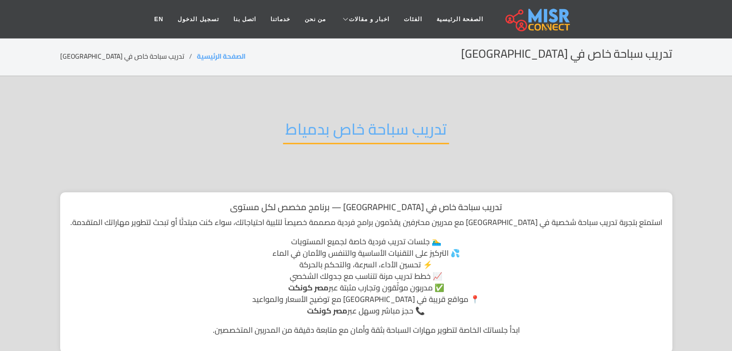
click at [431, 129] on h2 "تدريب سباحة خاص بدمياط" at bounding box center [366, 132] width 166 height 25
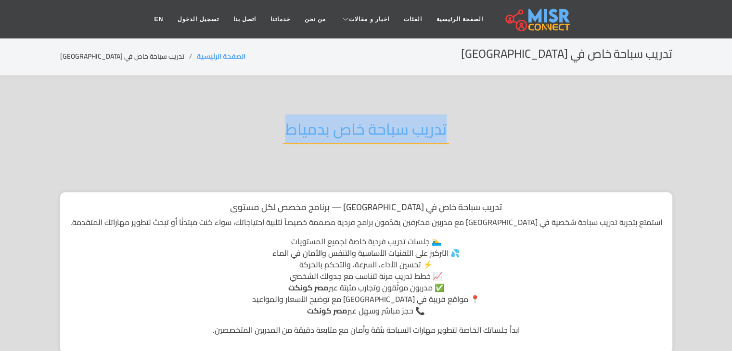
click at [431, 129] on h2 "تدريب سباحة خاص بدمياط" at bounding box center [366, 132] width 166 height 25
copy div "تدريب سباحة خاص بدمياط"
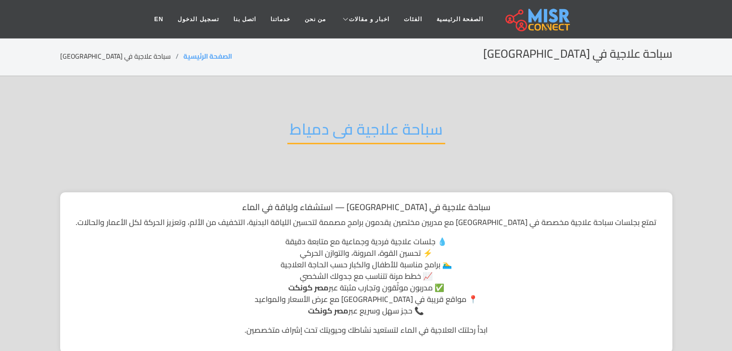
click at [407, 132] on h2 "سباحة علاجية فى دمياط" at bounding box center [366, 132] width 158 height 25
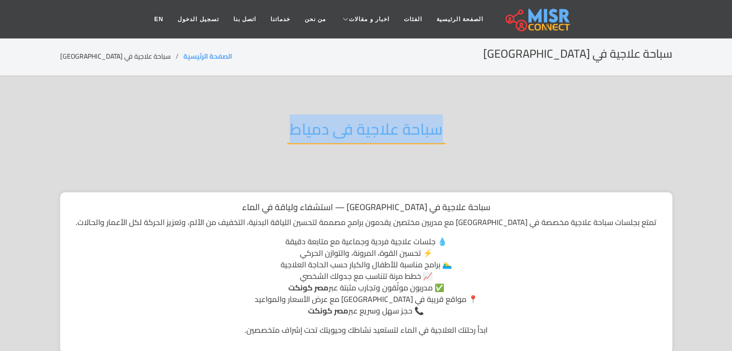
click at [407, 132] on h2 "سباحة علاجية فى دمياط" at bounding box center [366, 132] width 158 height 25
copy div "سباحة علاجية فى دمياط"
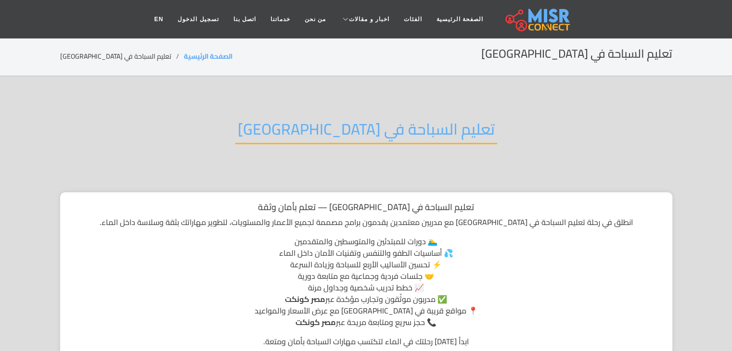
click at [401, 127] on h2 "تعليم السباحة في دمياط" at bounding box center [366, 132] width 262 height 25
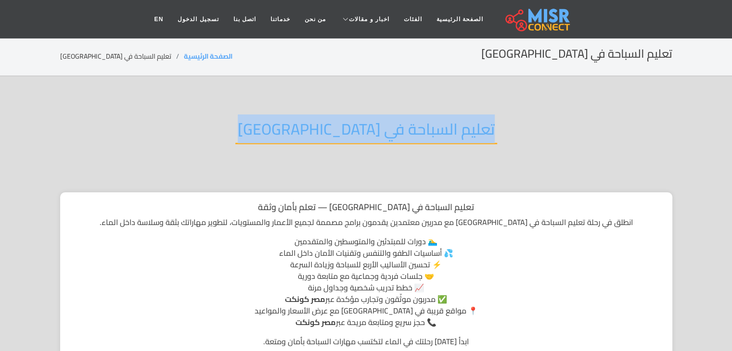
click at [401, 127] on h2 "تعليم السباحة في دمياط" at bounding box center [366, 132] width 262 height 25
copy div "تعليم السباحة في دمياط"
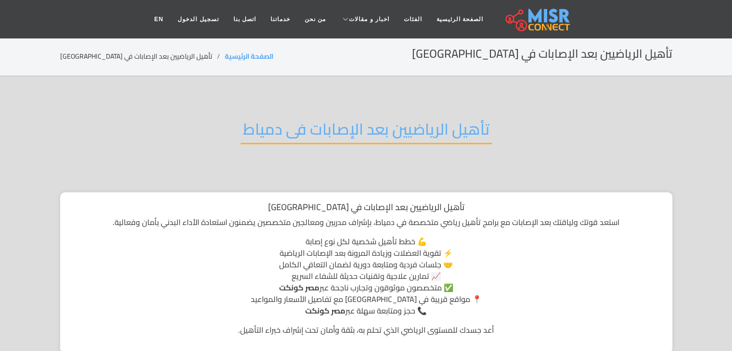
click at [412, 140] on h2 "تأهيل الرياضيين بعد الإصابات فى دمياط" at bounding box center [366, 132] width 251 height 25
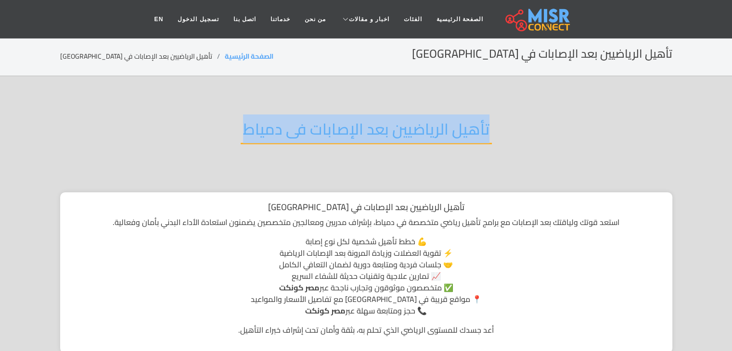
click at [412, 140] on h2 "تأهيل الرياضيين بعد الإصابات فى دمياط" at bounding box center [366, 132] width 251 height 25
copy div "تأهيل الرياضيين بعد الإصابات فى دمياط"
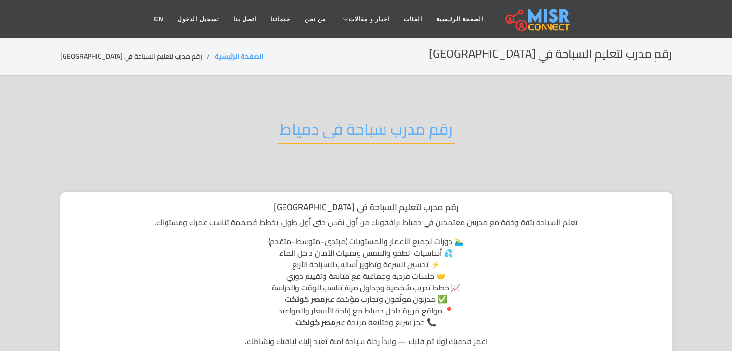
click at [397, 135] on h2 "رقم مدرب سباحة فى دمياط" at bounding box center [366, 132] width 178 height 25
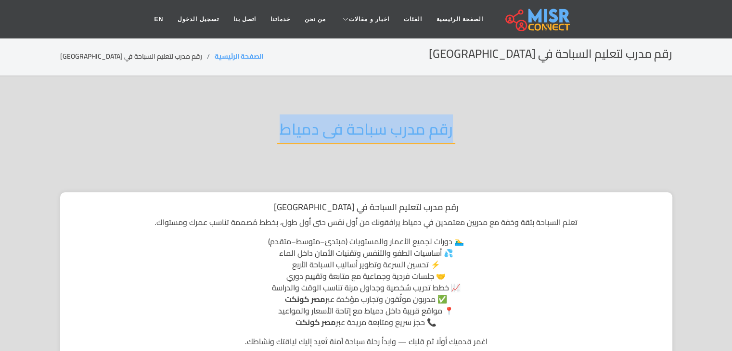
click at [397, 135] on h2 "رقم مدرب سباحة فى دمياط" at bounding box center [366, 132] width 178 height 25
copy div "رقم مدرب سباحة فى دمياط"
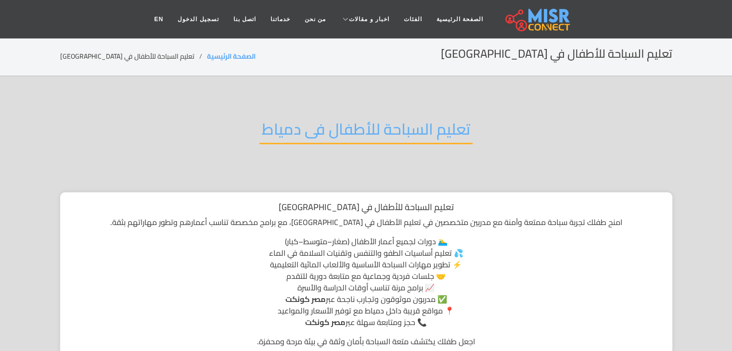
click at [443, 129] on h2 "تعليم السباحة للأطفال فى دمياط" at bounding box center [365, 132] width 213 height 25
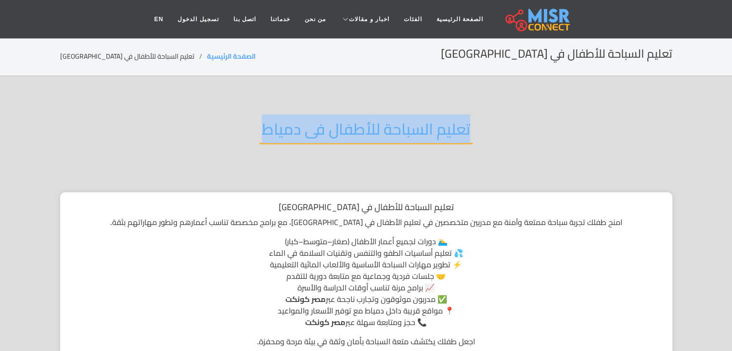
click at [443, 129] on h2 "تعليم السباحة للأطفال فى دمياط" at bounding box center [365, 132] width 213 height 25
copy div "تعليم السباحة للأطفال فى دمياط"
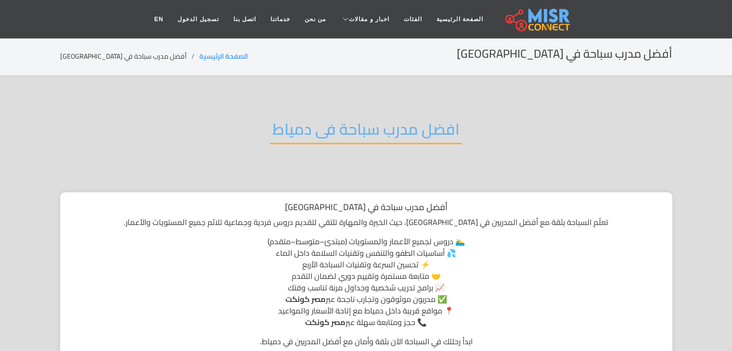
click at [343, 131] on h2 "افضل مدرب سباحة فى دمياط" at bounding box center [366, 132] width 192 height 25
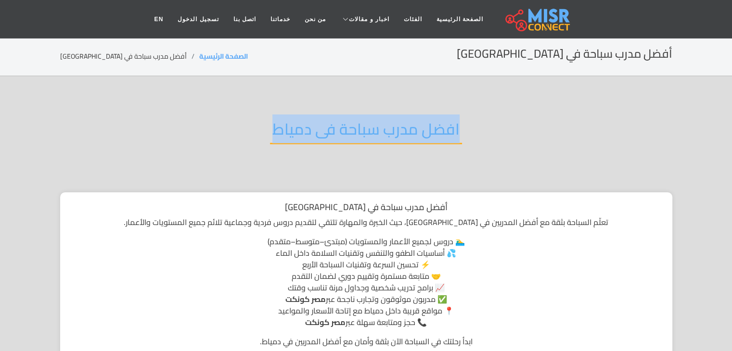
click at [343, 131] on h2 "افضل مدرب سباحة فى دمياط" at bounding box center [366, 132] width 192 height 25
copy div "افضل مدرب سباحة فى دمياط"
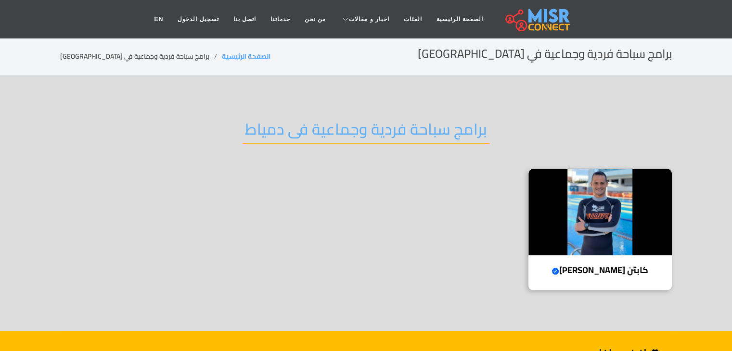
click at [404, 131] on h2 "برامج سباحة فردية وجماعية فى دمياط" at bounding box center [366, 132] width 247 height 25
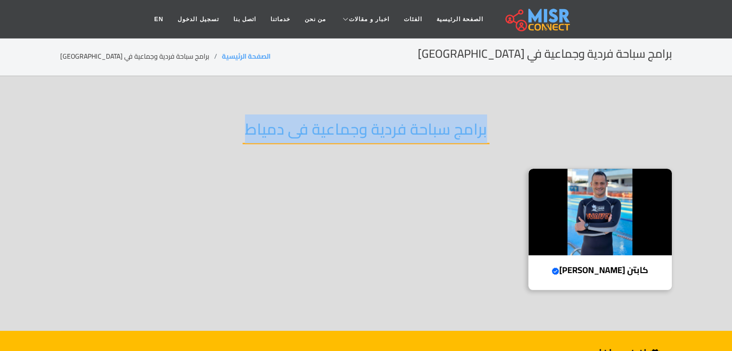
click at [404, 131] on h2 "برامج سباحة فردية وجماعية فى دمياط" at bounding box center [366, 132] width 247 height 25
copy div "برامج سباحة فردية وجماعية فى دمياط"
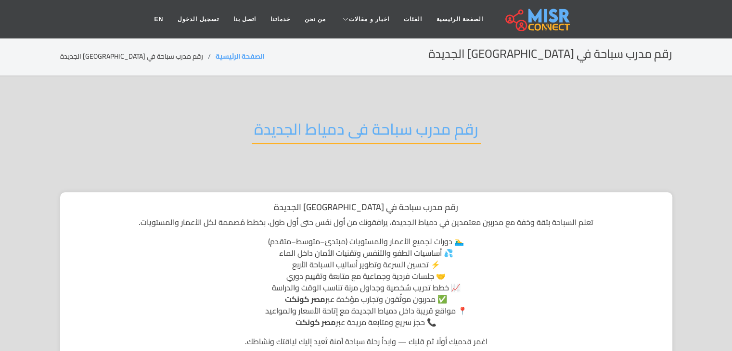
click at [399, 138] on h2 "رقم مدرب سباحة فى دمياط الجديدة" at bounding box center [366, 132] width 229 height 25
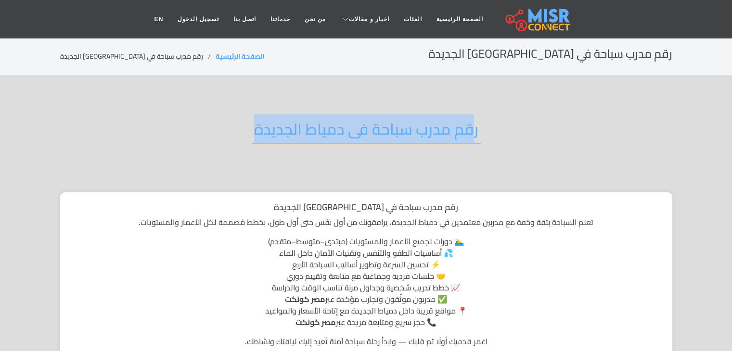
click at [399, 138] on h2 "رقم مدرب سباحة فى دمياط الجديدة" at bounding box center [366, 132] width 229 height 25
copy div "رقم مدرب سباحة فى دمياط الجديدة"
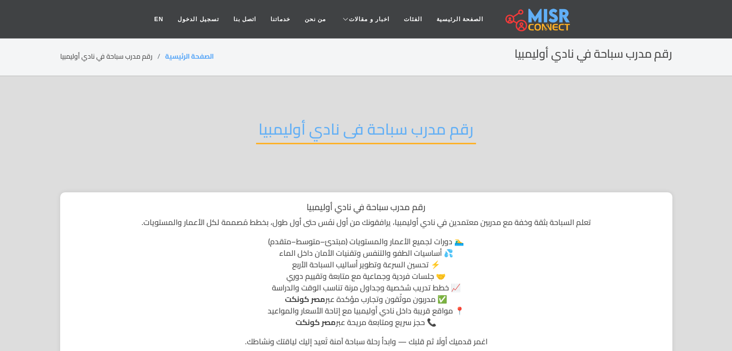
click at [413, 132] on h2 "رقم مدرب سباحة فى نادي أوليمبيا" at bounding box center [366, 132] width 220 height 25
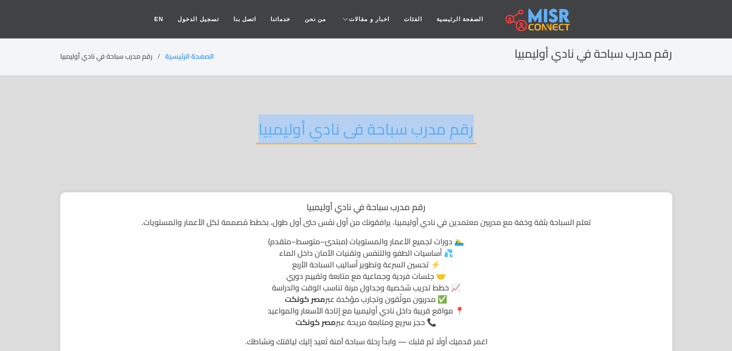
click at [413, 132] on h2 "رقم مدرب سباحة فى نادي أوليمبيا" at bounding box center [366, 132] width 220 height 25
copy div "رقم مدرب سباحة فى نادي أوليمبيا"
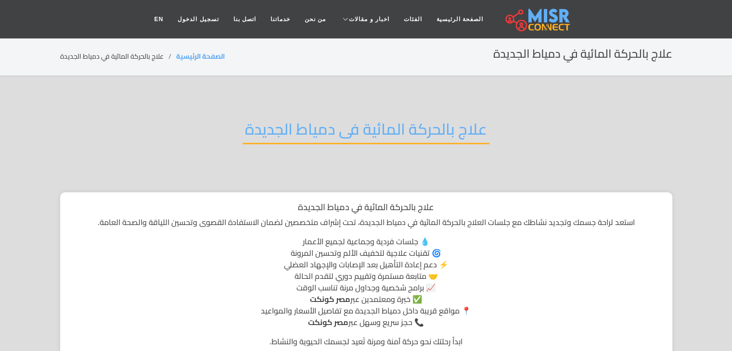
click at [364, 129] on h2 "علاج بالحركة المائية فى دمياط الجديدة" at bounding box center [366, 132] width 247 height 25
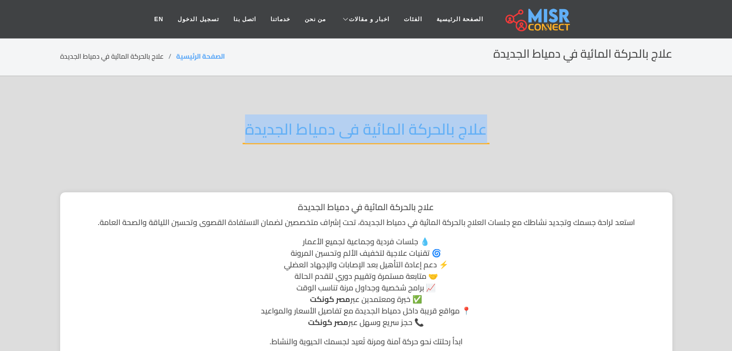
click at [364, 129] on h2 "علاج بالحركة المائية فى دمياط الجديدة" at bounding box center [366, 132] width 247 height 25
copy div "علاج بالحركة المائية فى دمياط الجديدة"
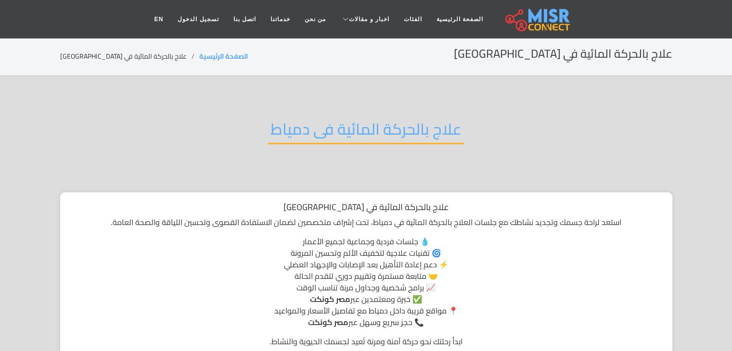
click at [339, 130] on h2 "علاج بالحركة المائية فى دمياط" at bounding box center [366, 132] width 196 height 25
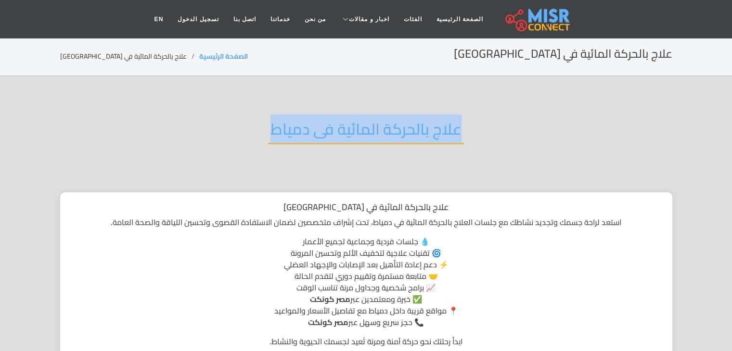
click at [339, 130] on h2 "علاج بالحركة المائية فى دمياط" at bounding box center [366, 132] width 196 height 25
copy div "علاج بالحركة المائية فى دمياط"
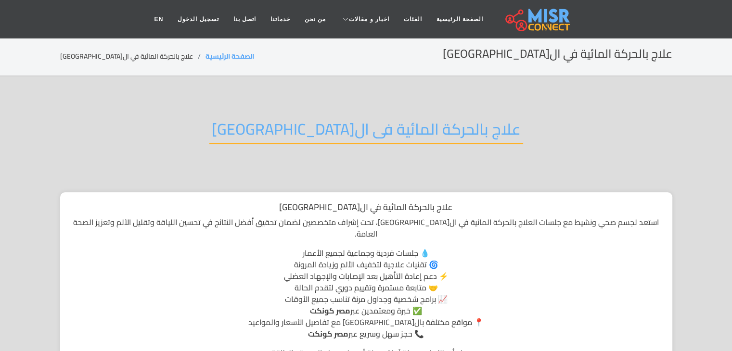
click at [410, 120] on h2 "علاج بالحركة المائية فى ال[GEOGRAPHIC_DATA]" at bounding box center [366, 132] width 314 height 25
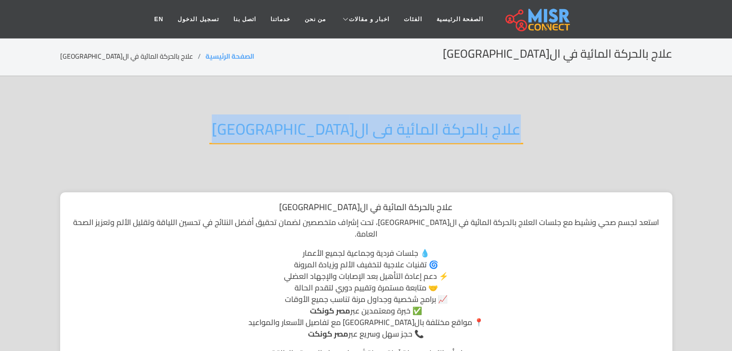
click at [410, 120] on h2 "علاج بالحركة المائية فى ال[GEOGRAPHIC_DATA]" at bounding box center [366, 132] width 314 height 25
copy div "علاج بالحركة المائية فى ال[GEOGRAPHIC_DATA]"
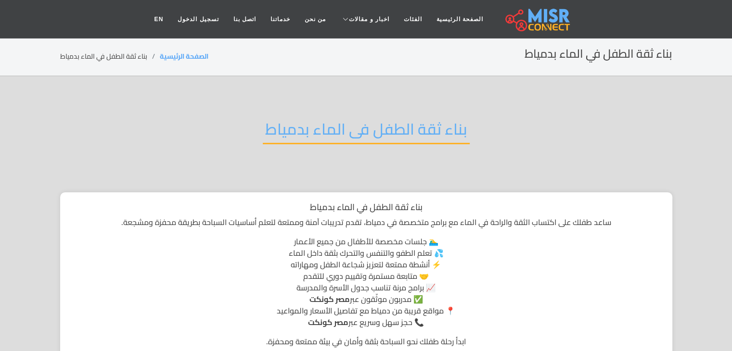
click at [414, 124] on h2 "بناء ثقة الطفل فى الماء بدمياط" at bounding box center [366, 132] width 207 height 25
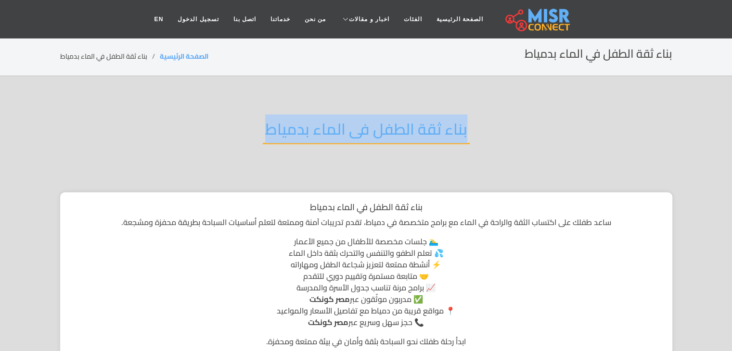
click at [414, 124] on h2 "بناء ثقة الطفل فى الماء بدمياط" at bounding box center [366, 132] width 207 height 25
copy div "بناء ثقة الطفل فى الماء بدمياط"
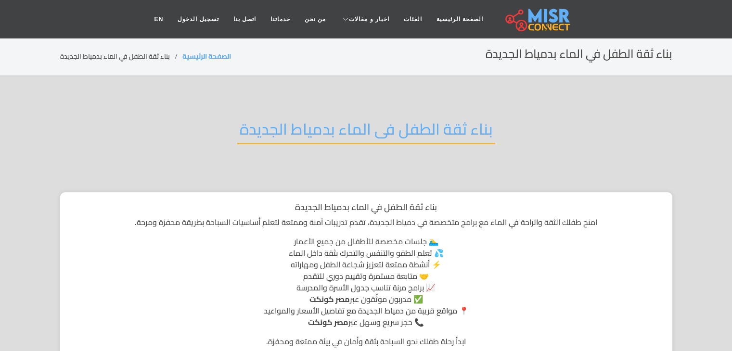
click at [385, 121] on h2 "بناء ثقة الطفل فى الماء بدمياط الجديدة" at bounding box center [366, 132] width 258 height 25
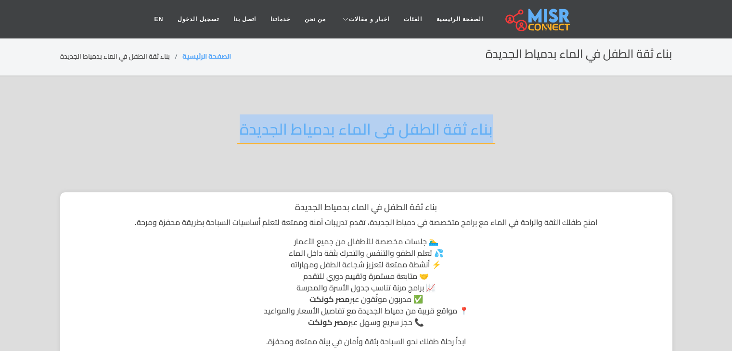
click at [385, 121] on h2 "بناء ثقة الطفل فى الماء بدمياط الجديدة" at bounding box center [366, 132] width 258 height 25
copy div "بناء ثقة الطفل فى الماء بدمياط الجديدة"
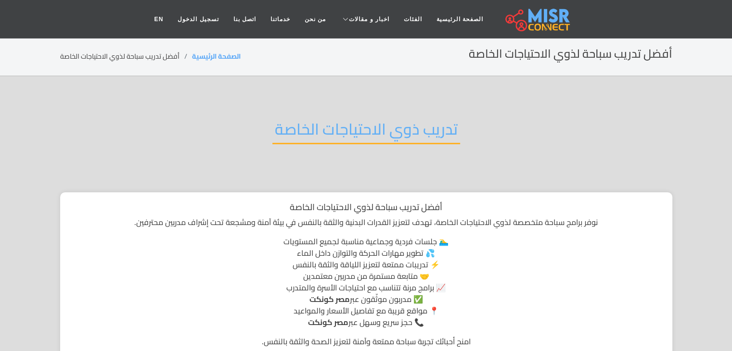
click at [437, 129] on h2 "تدريب ذوي الاحتياجات الخاصة" at bounding box center [366, 132] width 188 height 25
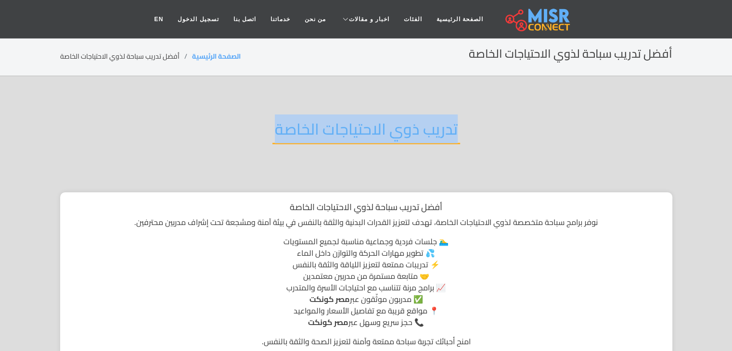
click at [437, 129] on h2 "تدريب ذوي الاحتياجات الخاصة" at bounding box center [366, 132] width 188 height 25
copy div "تدريب ذوي الاحتياجات الخاصة"
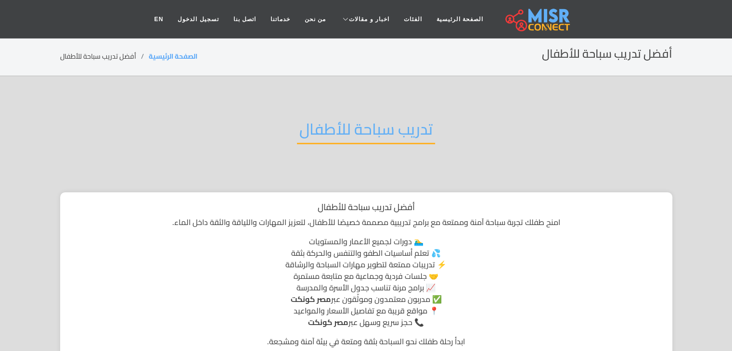
click at [397, 128] on h2 "تدريب سباحة للأطفال" at bounding box center [366, 132] width 138 height 25
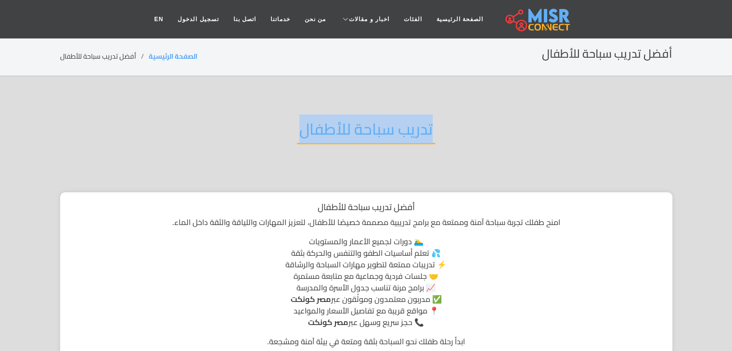
click at [397, 128] on h2 "تدريب سباحة للأطفال" at bounding box center [366, 132] width 138 height 25
copy div "تدريب سباحة للأطفال"
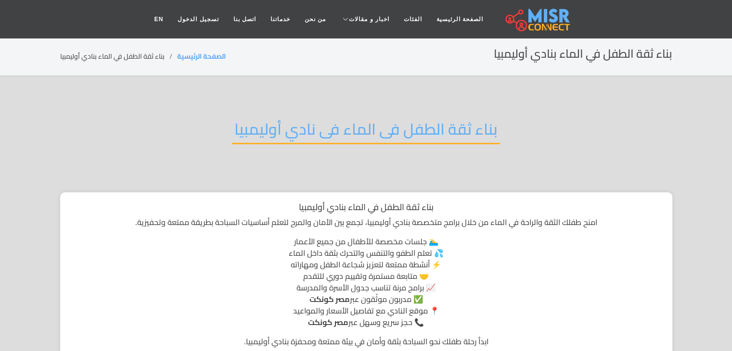
click at [397, 128] on h2 "بناء ثقة الطفل فى الماء فى نادي أوليمبيا" at bounding box center [366, 132] width 268 height 25
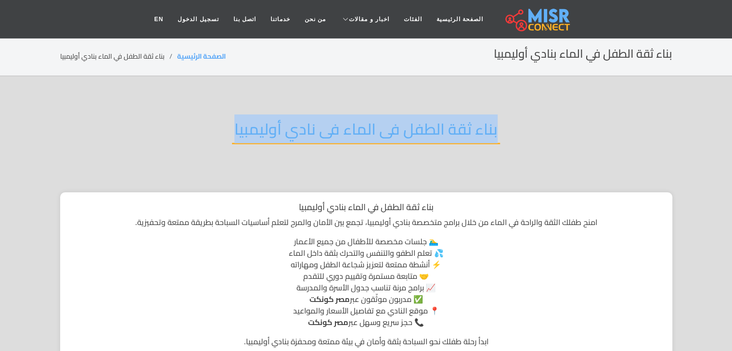
click at [397, 128] on h2 "بناء ثقة الطفل فى الماء فى نادي أوليمبيا" at bounding box center [366, 132] width 268 height 25
copy div "بناء ثقة الطفل فى الماء فى نادي أوليمبيا"
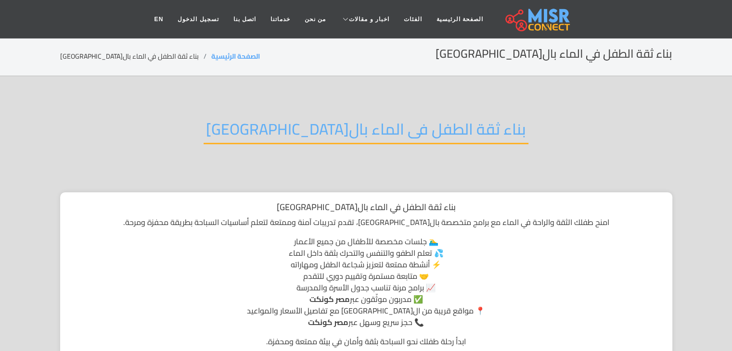
click at [427, 122] on h2 "بناء ثقة الطفل فى الماء بال[GEOGRAPHIC_DATA]" at bounding box center [366, 132] width 325 height 25
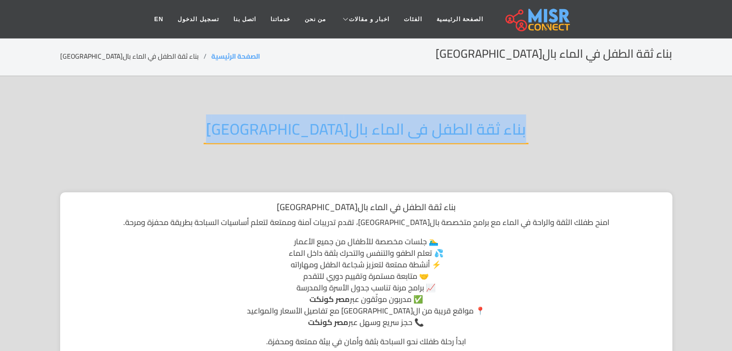
click at [427, 122] on h2 "بناء ثقة الطفل فى الماء بال[GEOGRAPHIC_DATA]" at bounding box center [366, 132] width 325 height 25
copy div "بناء ثقة الطفل فى الماء بال[GEOGRAPHIC_DATA]"
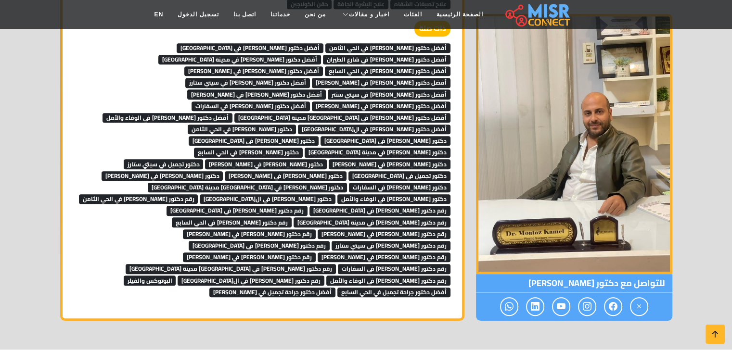
scroll to position [553, 0]
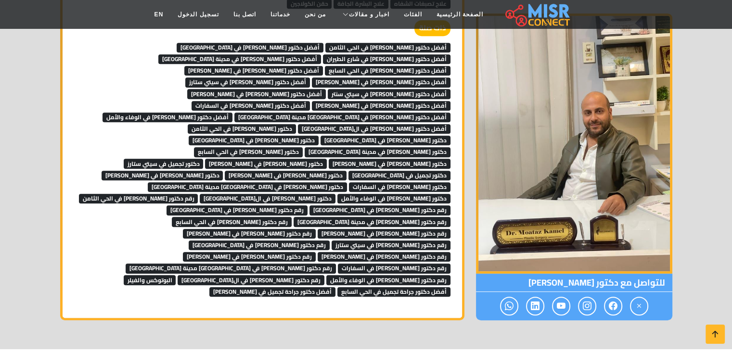
click at [411, 43] on span "أفضل دكتور تجميل في الحي الثامن" at bounding box center [387, 48] width 125 height 10
click at [323, 43] on span "أفضل دكتور [PERSON_NAME] في [GEOGRAPHIC_DATA]" at bounding box center [250, 48] width 147 height 10
click at [323, 54] on span "أفضل دكتور تجميل في شارع الطيران" at bounding box center [387, 59] width 128 height 10
click at [238, 66] on span "أفضل دكتور تجميل في مكرم عبيد" at bounding box center [253, 71] width 139 height 10
click at [325, 66] on span "أفضل دكتور تجميل في الحي السابع" at bounding box center [388, 71] width 126 height 10
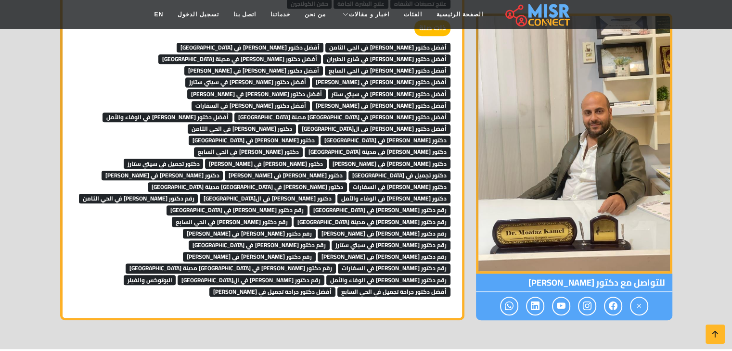
click at [321, 54] on span "أفضل دكتور تجميل في مدينة نصر" at bounding box center [239, 59] width 163 height 10
click at [326, 86] on link "أفضل دكتور تجميل في مصطفى النحاس" at bounding box center [256, 93] width 139 height 14
click at [310, 77] on span "أفضل دكتور تجميل في سيتي ستارز" at bounding box center [247, 82] width 125 height 10
click at [328, 89] on span "أفضل دكتور تجميل في سيتي سنتر" at bounding box center [389, 94] width 123 height 10
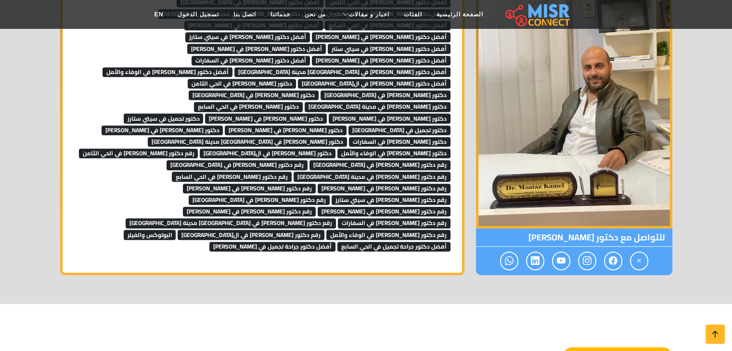
scroll to position [598, 0]
click at [416, 67] on span "أفضل دكتور تجميل في زهراء مدينة نصر" at bounding box center [342, 72] width 216 height 10
click at [232, 67] on span "أفضل دكتور تجميل في الوفاء والأمل" at bounding box center [168, 72] width 130 height 10
click at [298, 78] on span "أفضل دكتور تجميل في القاهرة" at bounding box center [374, 83] width 153 height 10
click at [305, 102] on span "دكتور تجميل في مدينة نصر" at bounding box center [378, 107] width 146 height 10
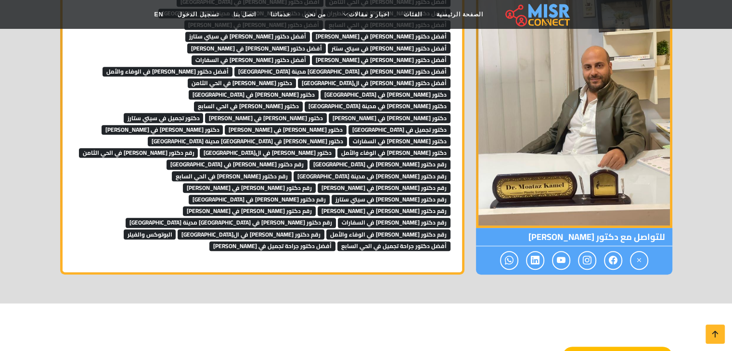
click at [220, 90] on span "دكتور تجميل في شارع الطيران" at bounding box center [254, 95] width 130 height 10
click at [321, 90] on span "دكتور تجميل في شارع الثورة" at bounding box center [386, 95] width 130 height 10
click at [296, 78] on span "دكتور تجميل في الحي الثامن" at bounding box center [242, 83] width 108 height 10
click at [303, 102] on span "دكتور تجميل في الحي السابع" at bounding box center [248, 107] width 109 height 10
click at [360, 113] on span "دكتور تجميل في مكرم عبيد" at bounding box center [390, 118] width 122 height 10
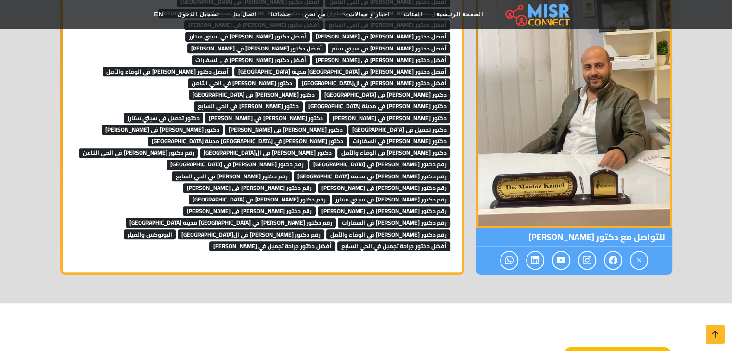
click at [283, 113] on span "دكتور تجميل في عباس العقاد" at bounding box center [266, 118] width 122 height 10
click at [194, 113] on span "دكتور تجميل في سيتي ستارز" at bounding box center [164, 118] width 80 height 10
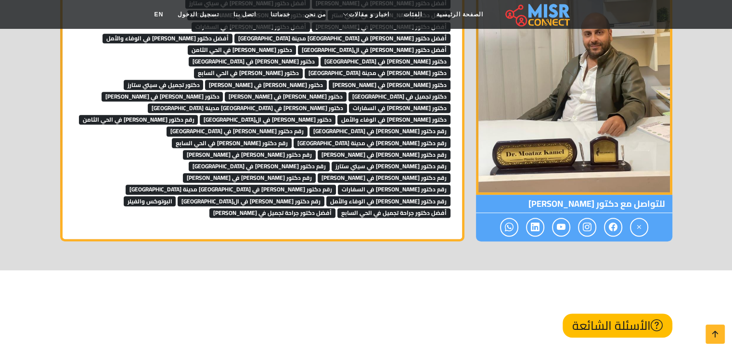
scroll to position [632, 0]
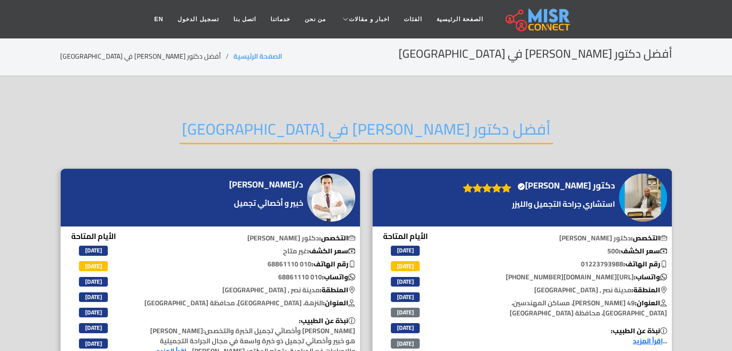
click at [412, 122] on h2 "أفضل دكتور [PERSON_NAME] في [GEOGRAPHIC_DATA]" at bounding box center [366, 132] width 373 height 25
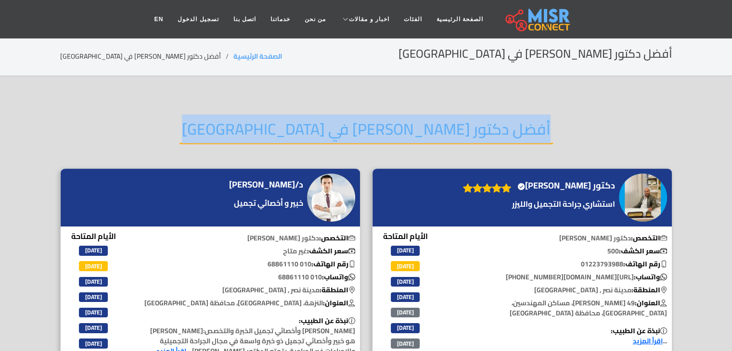
click at [412, 122] on h2 "أفضل دكتور [PERSON_NAME] في [GEOGRAPHIC_DATA]" at bounding box center [366, 132] width 373 height 25
copy div "أفضل دكتور [PERSON_NAME] في [GEOGRAPHIC_DATA]"
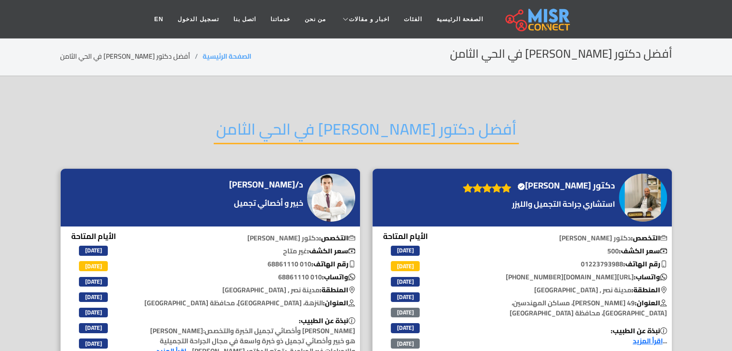
click at [415, 124] on h2 "أفضل دكتور [PERSON_NAME] في الحي الثامن" at bounding box center [366, 132] width 305 height 25
click at [415, 124] on h2 "أفضل دكتور تجميل في الحي الثامن" at bounding box center [366, 132] width 305 height 25
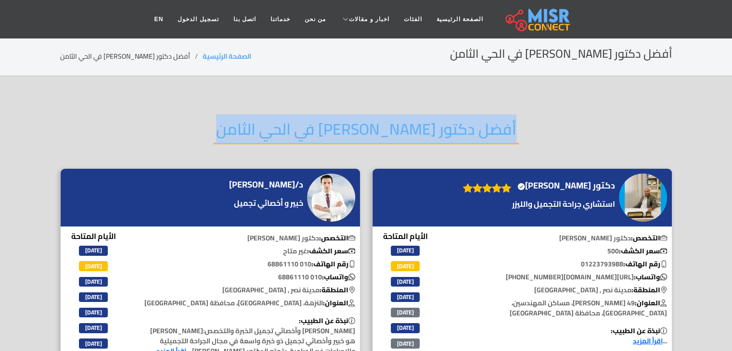
click at [415, 124] on h2 "أفضل دكتور تجميل في الحي الثامن" at bounding box center [366, 132] width 305 height 25
copy div "أفضل دكتور تجميل في الحي الثامن"
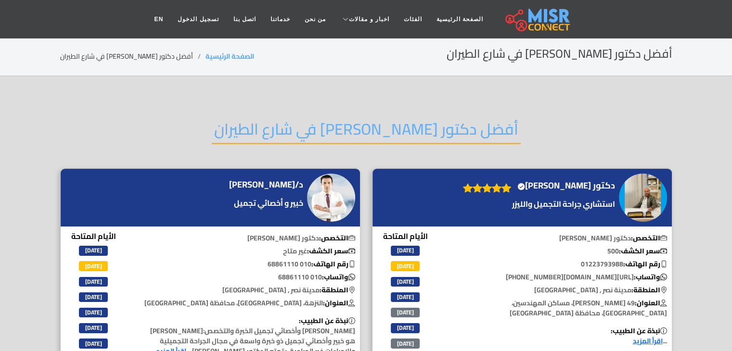
click at [444, 122] on h2 "أفضل دكتور [PERSON_NAME] في شارع الطيران" at bounding box center [366, 132] width 309 height 25
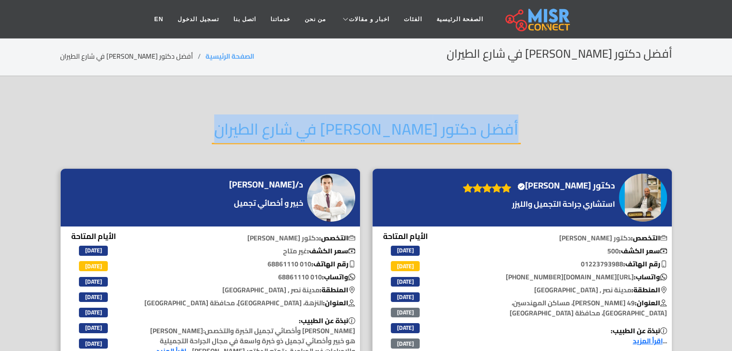
click at [444, 122] on h2 "أفضل دكتور [PERSON_NAME] في شارع الطيران" at bounding box center [366, 132] width 309 height 25
copy div "أفضل دكتور [PERSON_NAME] في شارع الطيران"
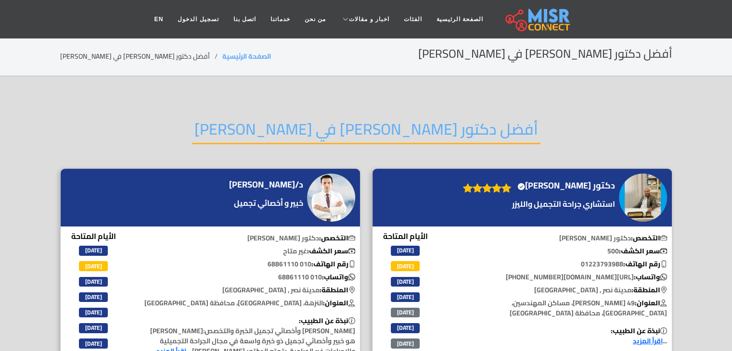
click at [402, 133] on h2 "أفضل دكتور [PERSON_NAME] في [PERSON_NAME]" at bounding box center [366, 132] width 348 height 25
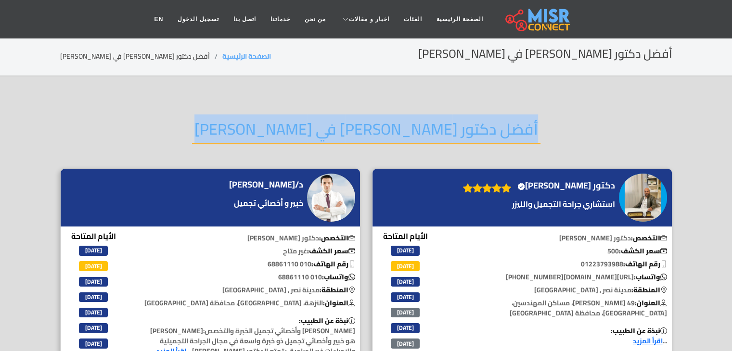
click at [402, 133] on h2 "أفضل دكتور [PERSON_NAME] في [PERSON_NAME]" at bounding box center [366, 132] width 348 height 25
copy div "أفضل دكتور [PERSON_NAME] في [PERSON_NAME]"
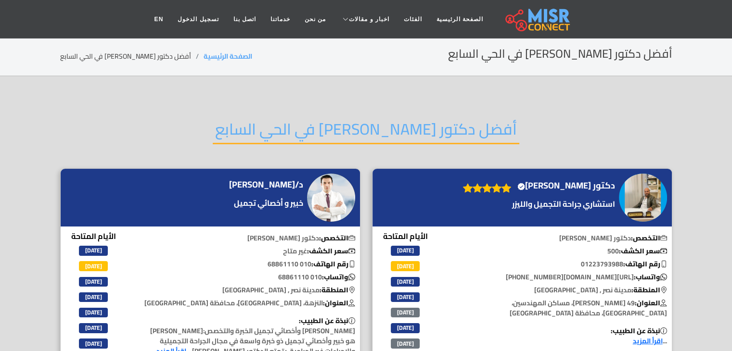
click at [428, 123] on h2 "أفضل دكتور [PERSON_NAME] في الحي السابع" at bounding box center [366, 132] width 307 height 25
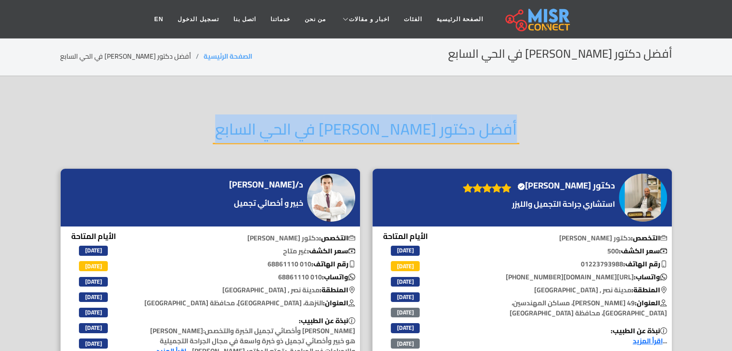
click at [428, 123] on h2 "أفضل دكتور [PERSON_NAME] في الحي السابع" at bounding box center [366, 132] width 307 height 25
copy div "أفضل دكتور [PERSON_NAME] في الحي السابع"
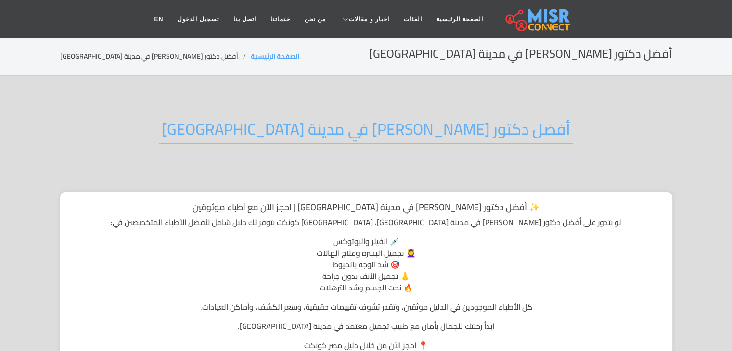
click at [399, 129] on h2 "أفضل دكتور تجميل في مدينة نصر" at bounding box center [365, 132] width 413 height 25
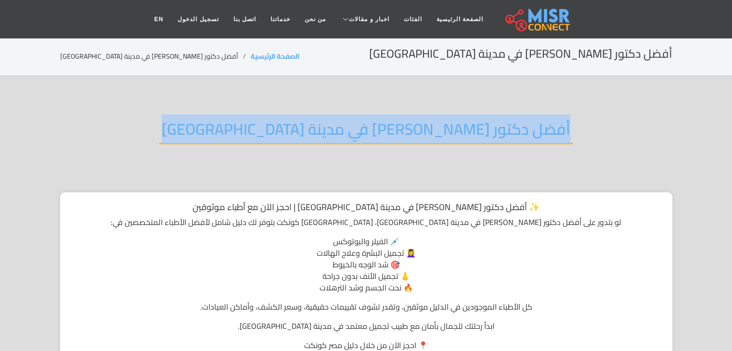
click at [399, 129] on h2 "أفضل دكتور تجميل في مدينة نصر" at bounding box center [365, 132] width 413 height 25
copy div "أفضل دكتور تجميل في مدينة نصر"
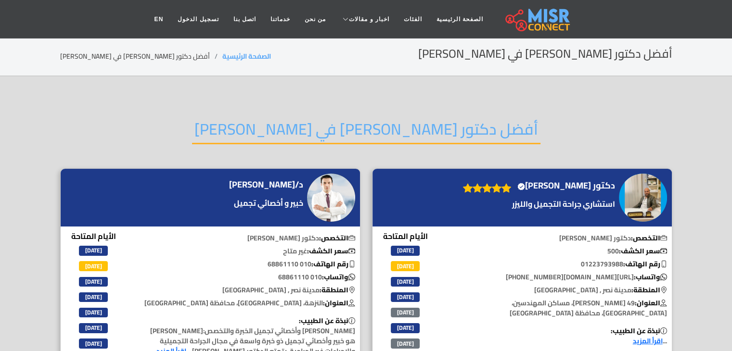
click at [465, 131] on h2 "أفضل دكتور [PERSON_NAME] في [PERSON_NAME]" at bounding box center [366, 132] width 348 height 25
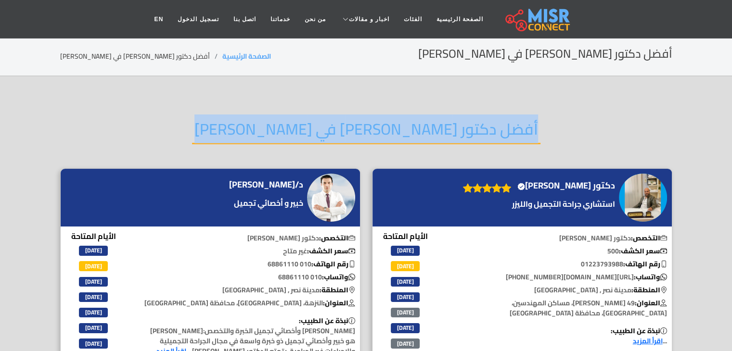
click at [465, 131] on h2 "أفضل دكتور تجميل في مصطفى النحاس" at bounding box center [366, 132] width 348 height 25
copy div "أفضل دكتور تجميل في مصطفى النحاس"
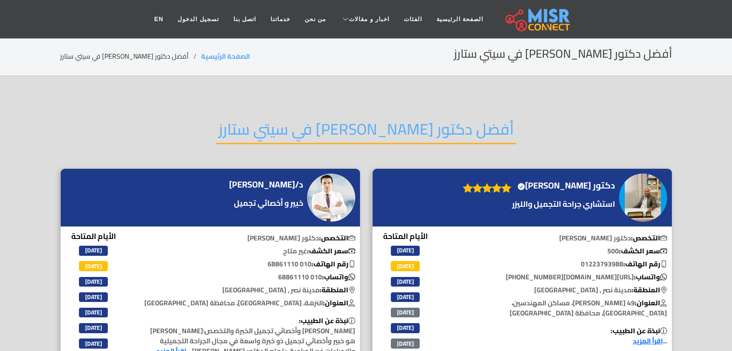
click at [425, 124] on h2 "أفضل دكتور تجميل في سيتي ستارز" at bounding box center [366, 132] width 300 height 25
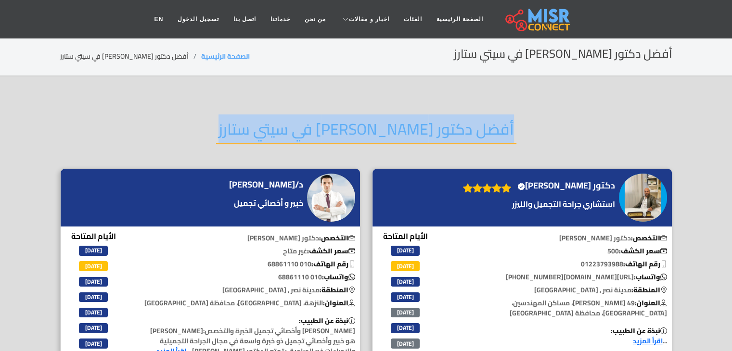
click at [425, 124] on h2 "أفضل دكتور تجميل في سيتي ستارز" at bounding box center [366, 132] width 300 height 25
copy div "أفضل دكتور تجميل في سيتي ستارز"
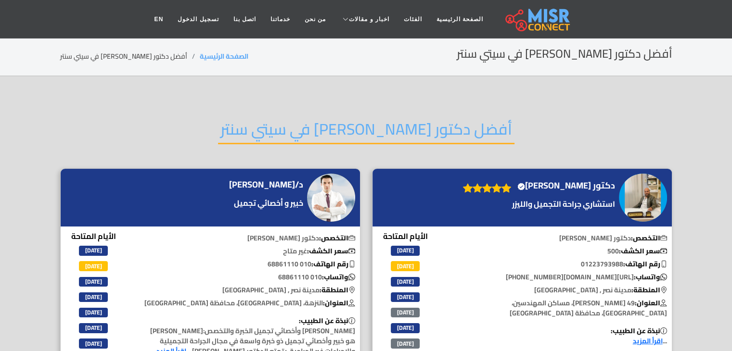
click at [446, 125] on h2 "أفضل دكتور [PERSON_NAME] في سيتي سنتر" at bounding box center [366, 132] width 296 height 25
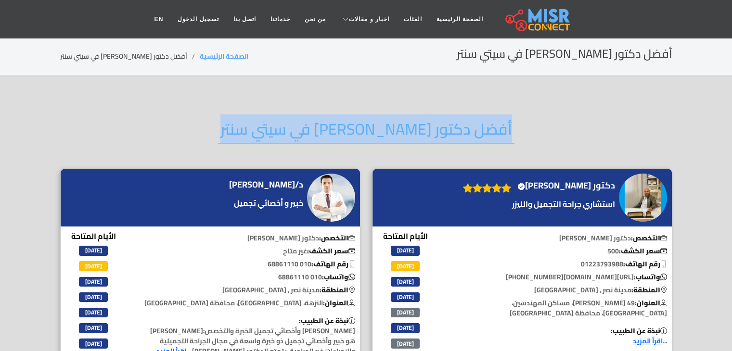
click at [446, 125] on h2 "أفضل دكتور [PERSON_NAME] في سيتي سنتر" at bounding box center [366, 132] width 296 height 25
copy div "أفضل دكتور [PERSON_NAME] في سيتي سنتر"
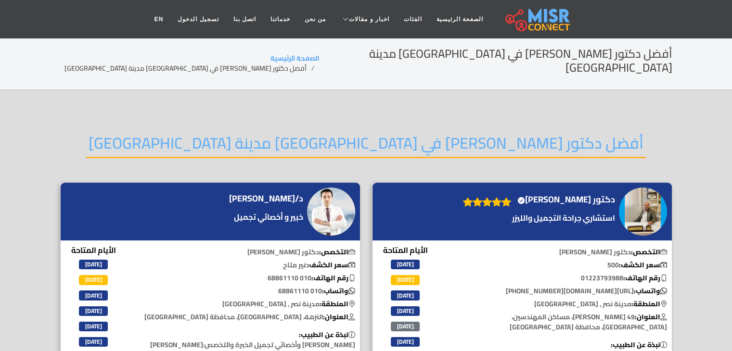
click at [476, 134] on h2 "أفضل دكتور [PERSON_NAME] في [GEOGRAPHIC_DATA] مدينة [GEOGRAPHIC_DATA]" at bounding box center [366, 146] width 560 height 25
click at [476, 134] on h2 "أفضل دكتور تجميل في زهراء مدينة نصر" at bounding box center [366, 146] width 560 height 25
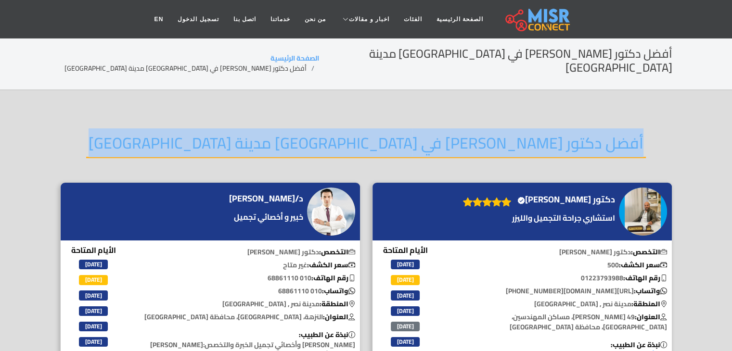
click at [476, 134] on h2 "أفضل دكتور تجميل في زهراء مدينة نصر" at bounding box center [366, 146] width 560 height 25
copy div "أفضل دكتور تجميل في زهراء مدينة نصر"
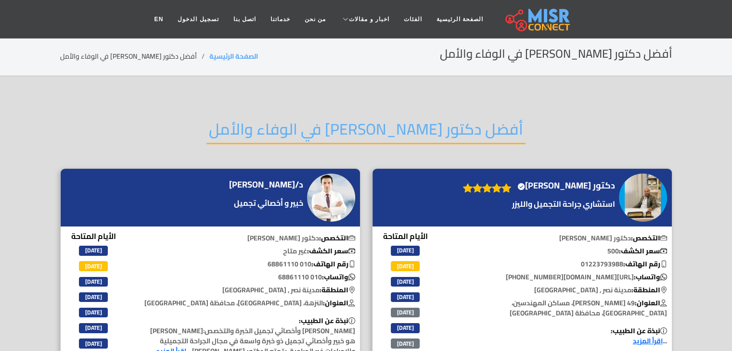
click at [428, 121] on h2 "أفضل دكتور تجميل في الوفاء والأمل" at bounding box center [365, 132] width 319 height 25
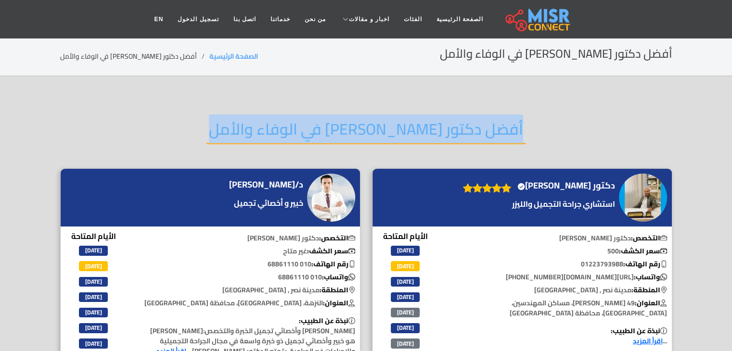
click at [428, 121] on h2 "أفضل دكتور تجميل في الوفاء والأمل" at bounding box center [365, 132] width 319 height 25
copy div "أفضل دكتور تجميل في الوفاء والأمل"
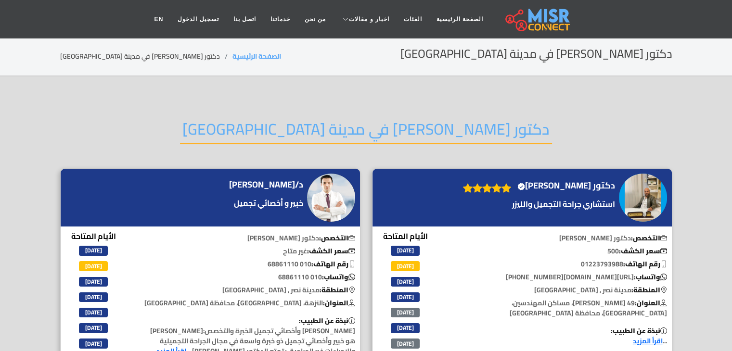
click at [418, 134] on h2 "دكتور [PERSON_NAME] في مدينة [GEOGRAPHIC_DATA]" at bounding box center [366, 132] width 372 height 25
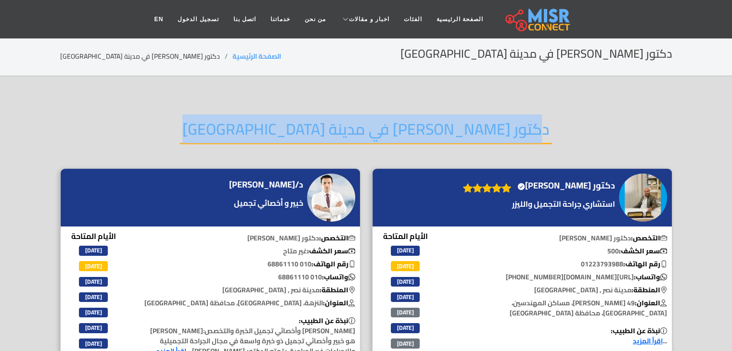
click at [418, 134] on h2 "دكتور [PERSON_NAME] في مدينة [GEOGRAPHIC_DATA]" at bounding box center [366, 132] width 372 height 25
copy div "دكتور [PERSON_NAME] في مدينة [GEOGRAPHIC_DATA]"
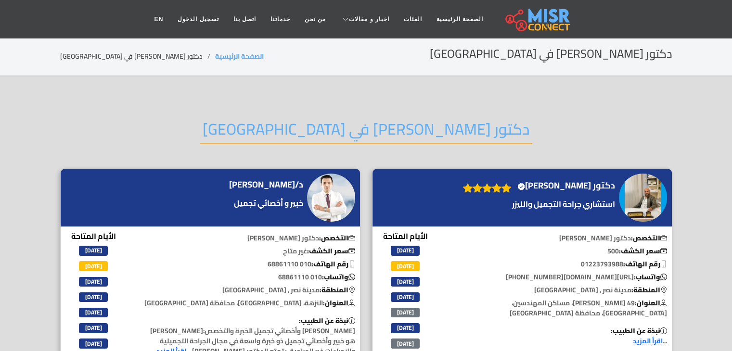
click at [447, 124] on h2 "دكتور [PERSON_NAME] في [GEOGRAPHIC_DATA]" at bounding box center [366, 132] width 332 height 25
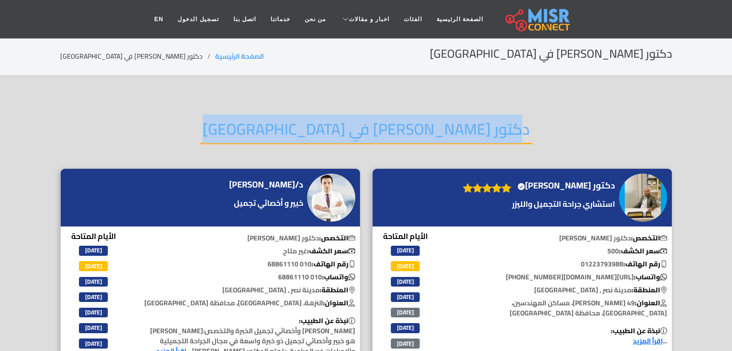
click at [447, 124] on h2 "دكتور [PERSON_NAME] في [GEOGRAPHIC_DATA]" at bounding box center [366, 132] width 332 height 25
copy div "دكتور [PERSON_NAME] في [GEOGRAPHIC_DATA]"
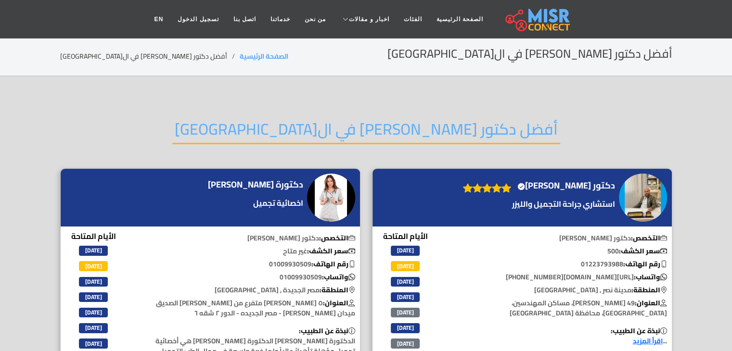
click at [412, 136] on h2 "أفضل دكتور تجميل في القاهرة" at bounding box center [366, 132] width 388 height 25
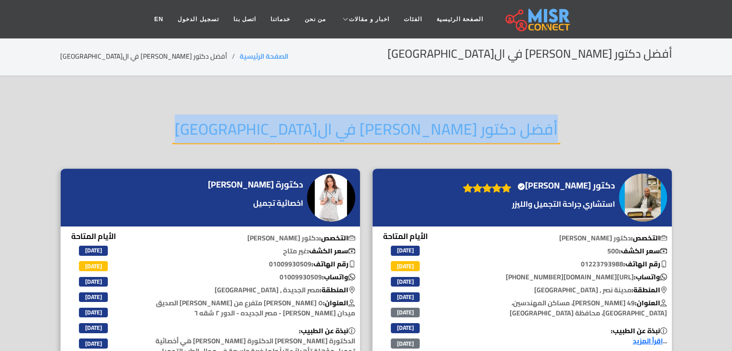
click at [412, 136] on h2 "أفضل دكتور تجميل في القاهرة" at bounding box center [366, 132] width 388 height 25
copy div "أفضل دكتور تجميل في القاهرة"
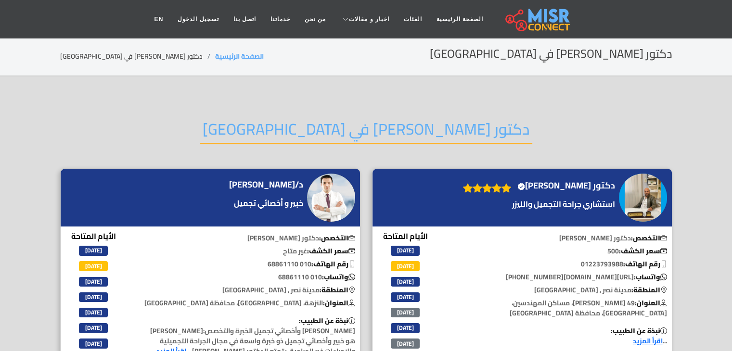
click at [437, 125] on h2 "دكتور [PERSON_NAME] في [GEOGRAPHIC_DATA]" at bounding box center [366, 132] width 332 height 25
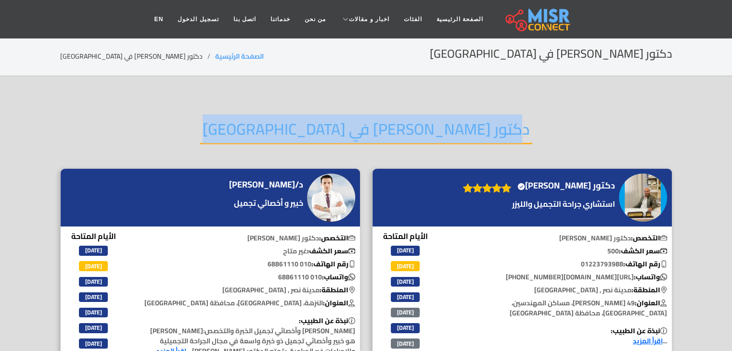
click at [437, 125] on h2 "دكتور [PERSON_NAME] في [GEOGRAPHIC_DATA]" at bounding box center [366, 132] width 332 height 25
copy div "دكتور [PERSON_NAME] في [GEOGRAPHIC_DATA]"
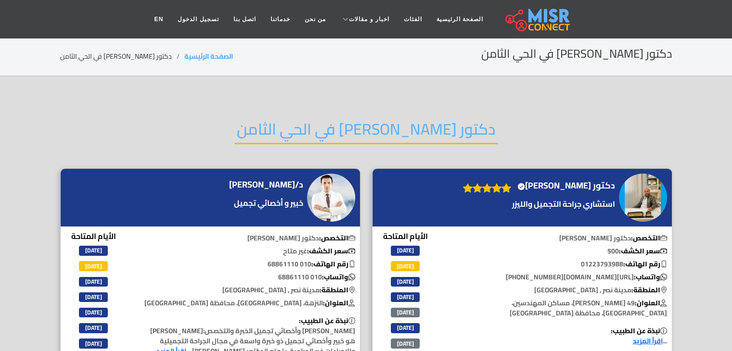
click at [426, 122] on h2 "دكتور تجميل في الحي الثامن" at bounding box center [366, 132] width 264 height 25
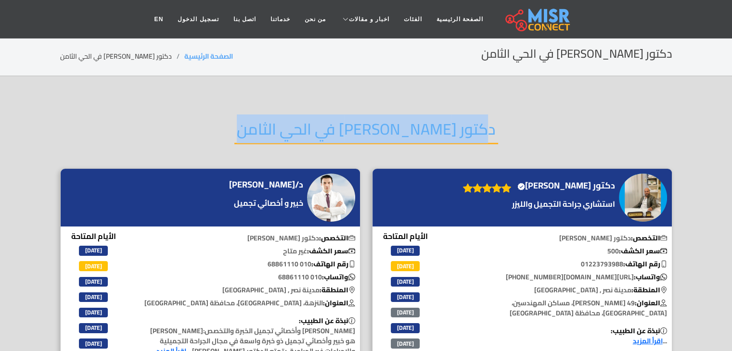
click at [426, 122] on h2 "دكتور تجميل في الحي الثامن" at bounding box center [366, 132] width 264 height 25
copy div "دكتور تجميل في الحي الثامن"
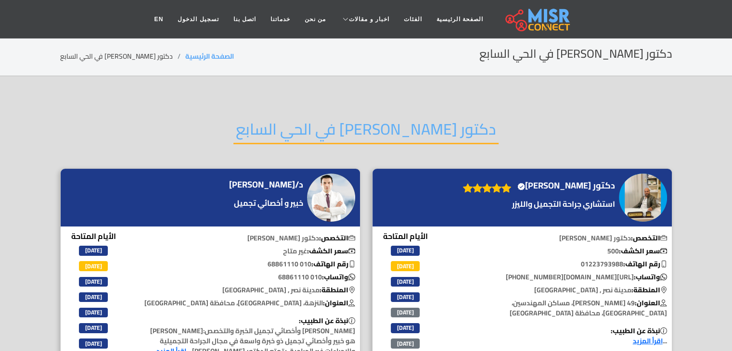
click at [422, 124] on h2 "دكتور [PERSON_NAME] في الحي السابع" at bounding box center [365, 132] width 265 height 25
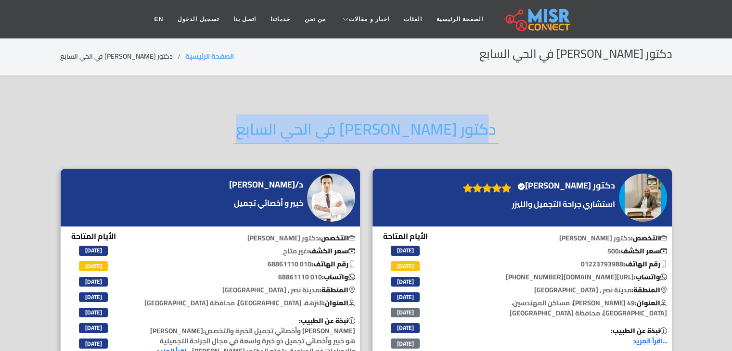
click at [422, 124] on h2 "دكتور [PERSON_NAME] في الحي السابع" at bounding box center [365, 132] width 265 height 25
copy div "دكتور [PERSON_NAME] في الحي السابع"
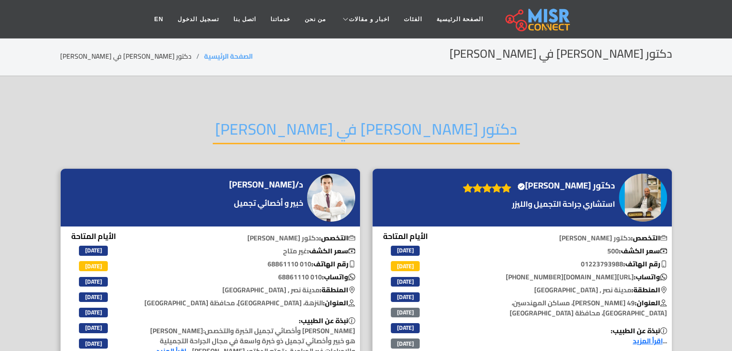
click at [438, 124] on h2 "دكتور [PERSON_NAME] في [PERSON_NAME]" at bounding box center [366, 132] width 307 height 25
click at [438, 124] on h2 "دكتور تجميل في مكرم عبيد" at bounding box center [366, 132] width 307 height 25
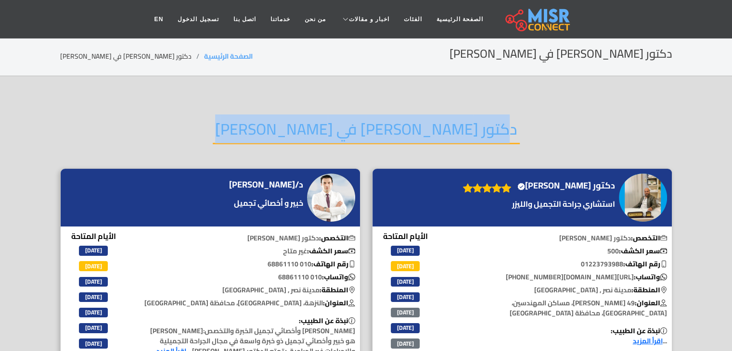
click at [438, 124] on h2 "دكتور تجميل في مكرم عبيد" at bounding box center [366, 132] width 307 height 25
copy div "دكتور تجميل في مكرم عبيد"
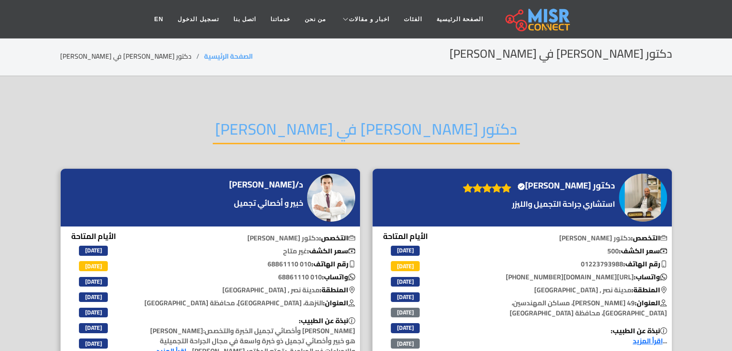
click at [433, 120] on h2 "دكتور [PERSON_NAME] في [PERSON_NAME]" at bounding box center [366, 132] width 307 height 25
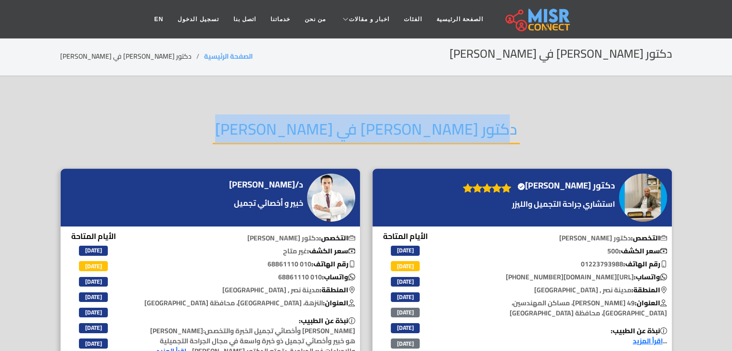
click at [433, 120] on h2 "دكتور [PERSON_NAME] في [PERSON_NAME]" at bounding box center [366, 132] width 307 height 25
copy div "دكتور [PERSON_NAME] في [PERSON_NAME]"
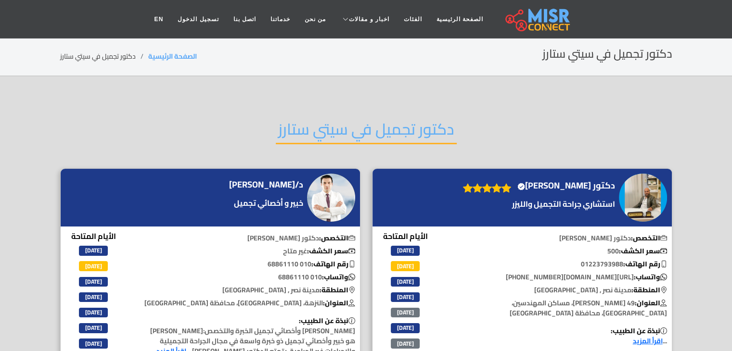
click at [414, 131] on h2 "دكتور تجميل في سيتي ستارز" at bounding box center [366, 132] width 181 height 25
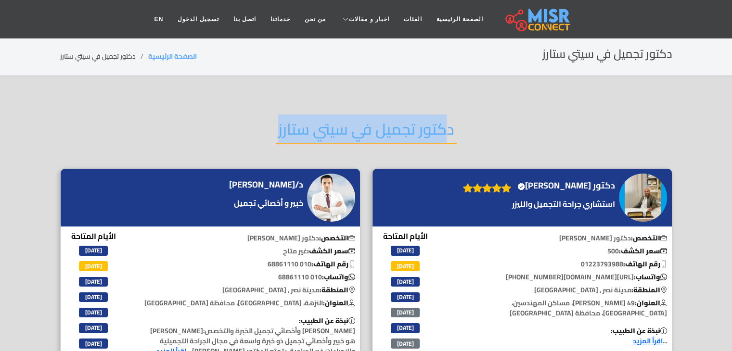
click at [414, 131] on h2 "دكتور تجميل في سيتي ستارز" at bounding box center [366, 132] width 181 height 25
copy div "دكتور تجميل في سيتي ستارز"
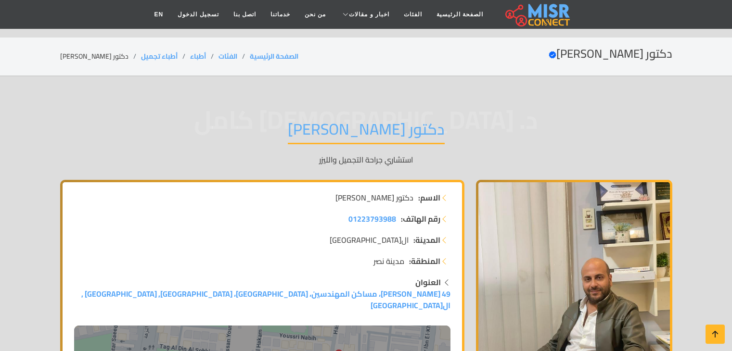
scroll to position [632, 0]
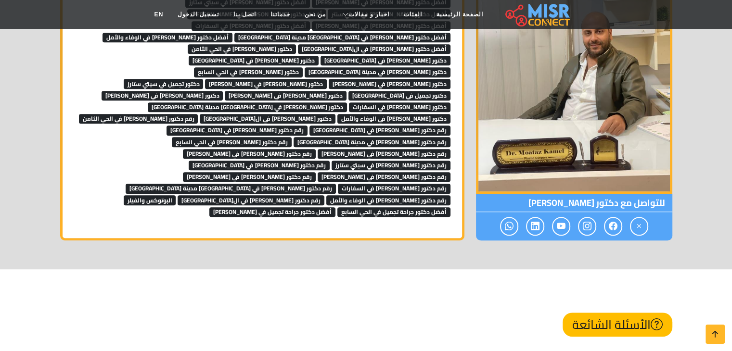
click at [432, 91] on span "دكتور تجميل في سيتي سنتر" at bounding box center [399, 96] width 102 height 10
click at [347, 91] on span "دكتور تجميل في مصطفى النحاس" at bounding box center [286, 96] width 122 height 10
click at [223, 91] on span "دكتور تجميل في أحمد فهيم" at bounding box center [163, 96] width 122 height 10
click at [349, 103] on span "دكتور تجميل في السفارات" at bounding box center [400, 108] width 102 height 10
click at [185, 114] on span "رقم دكتور تجميل في الحي الثامن" at bounding box center [138, 119] width 119 height 10
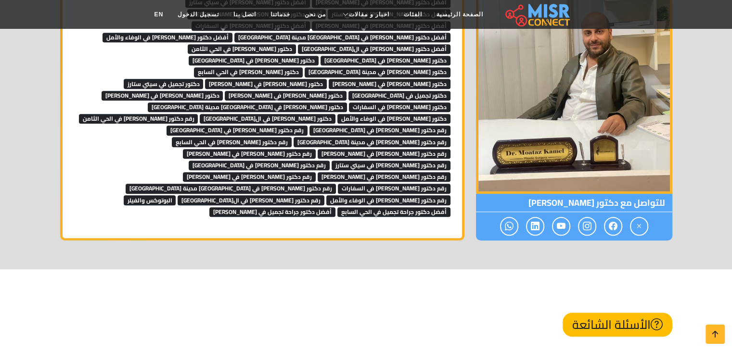
click at [228, 114] on span "دكتور تجميل في القاهرة" at bounding box center [268, 119] width 136 height 10
click at [337, 114] on span "دكتور تجميل في الوفاء والأمل" at bounding box center [393, 119] width 113 height 10
click at [347, 103] on span "دكتور تجميل في زهراء مدينة نصر" at bounding box center [247, 108] width 199 height 10
click at [374, 126] on span "رقم دكتور تجميل في شارع الثورة" at bounding box center [379, 131] width 141 height 10
click at [308, 126] on span "رقم دكتور تجميل في شارع الطيران" at bounding box center [237, 131] width 141 height 10
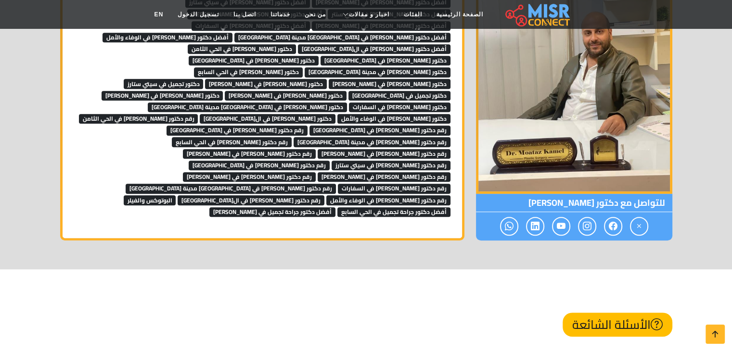
click at [294, 137] on span "رقم دكتور تجميل في مدينة نصر" at bounding box center [372, 142] width 157 height 10
click at [172, 137] on span "رقم دكتور تجميل في الحي السابع" at bounding box center [232, 142] width 120 height 10
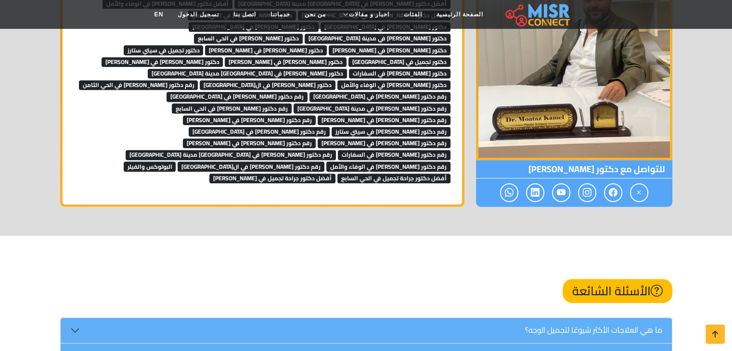
scroll to position [666, 0]
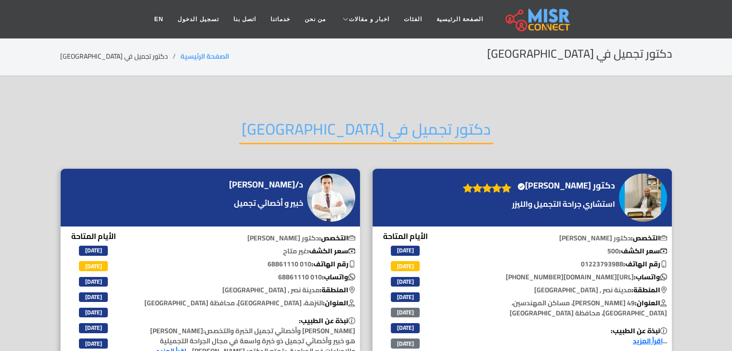
click at [437, 134] on h2 "دكتور تجميل في [GEOGRAPHIC_DATA]" at bounding box center [366, 132] width 254 height 25
click at [437, 134] on h2 "دكتور تجميل في سيتي سنتر" at bounding box center [366, 132] width 254 height 25
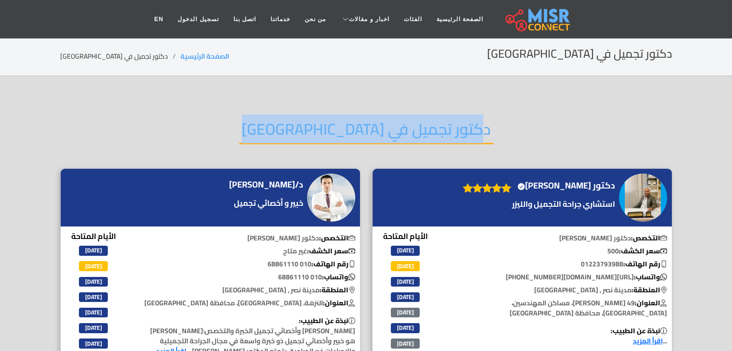
click at [437, 134] on h2 "دكتور تجميل في سيتي سنتر" at bounding box center [366, 132] width 254 height 25
copy div "دكتور تجميل في سيتي سنتر"
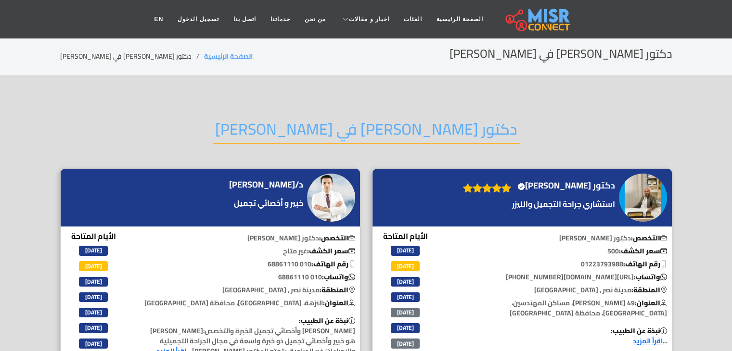
click at [451, 132] on h2 "دكتور تجميل في مصطفى النحاس" at bounding box center [366, 132] width 307 height 25
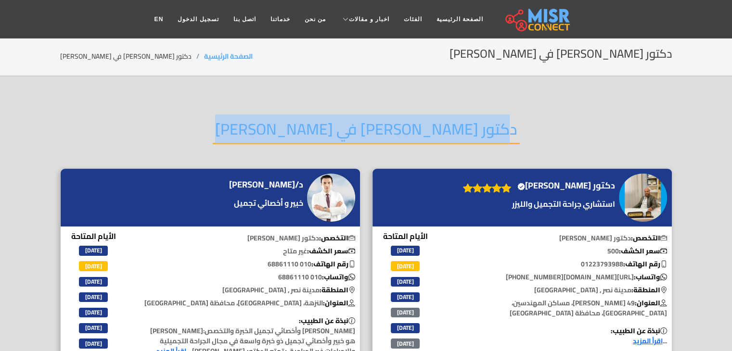
click at [451, 132] on h2 "دكتور تجميل في مصطفى النحاس" at bounding box center [366, 132] width 307 height 25
copy div "دكتور تجميل في مصطفى النحاس"
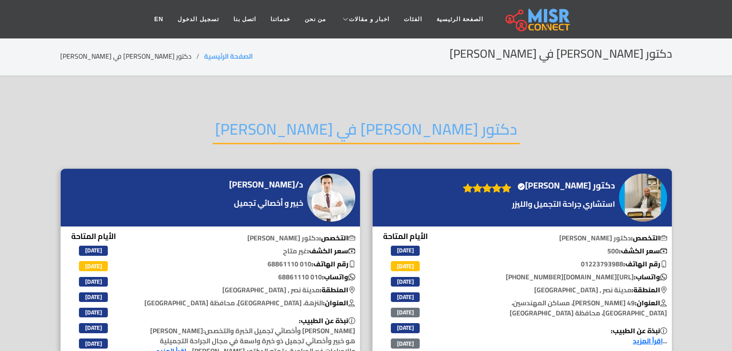
click at [438, 132] on h2 "دكتور [PERSON_NAME] في [PERSON_NAME]" at bounding box center [366, 132] width 307 height 25
click at [438, 132] on h2 "دكتور تجميل في أحمد فهيم" at bounding box center [366, 132] width 307 height 25
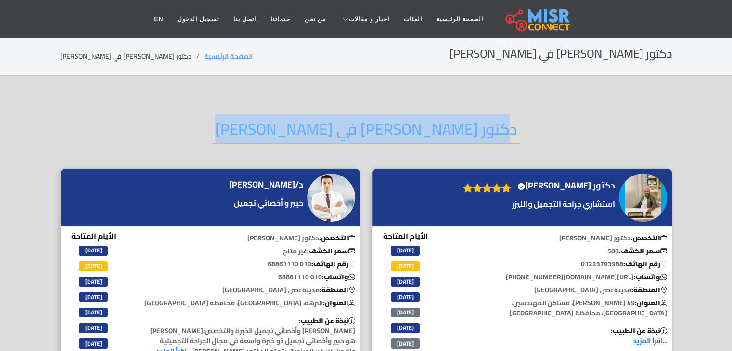
click at [438, 132] on h2 "دكتور تجميل في أحمد فهيم" at bounding box center [366, 132] width 307 height 25
copy div "دكتور تجميل في أحمد فهيم"
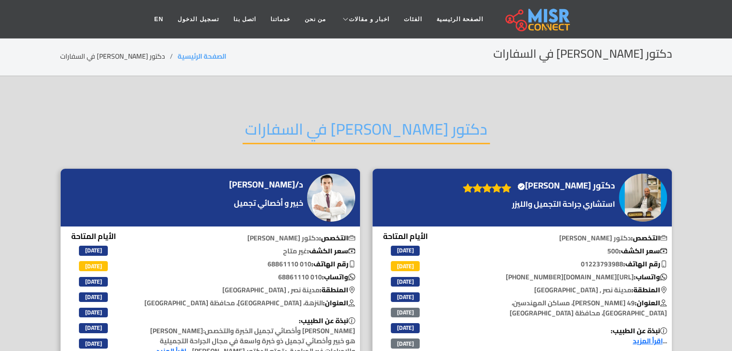
click at [412, 128] on h2 "دكتور [PERSON_NAME] في السفارات" at bounding box center [366, 132] width 247 height 25
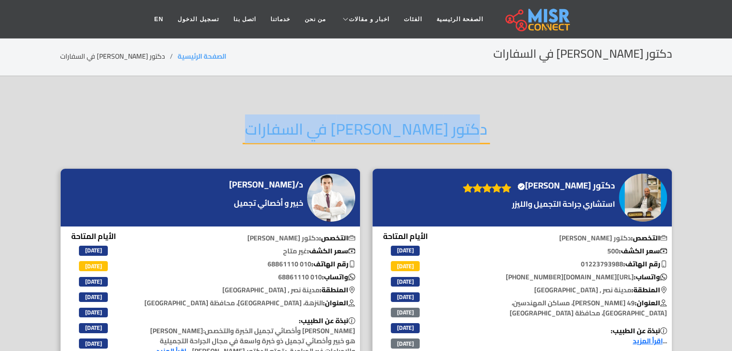
click at [412, 128] on h2 "دكتور [PERSON_NAME] في السفارات" at bounding box center [366, 132] width 247 height 25
copy div "دكتور [PERSON_NAME] في السفارات"
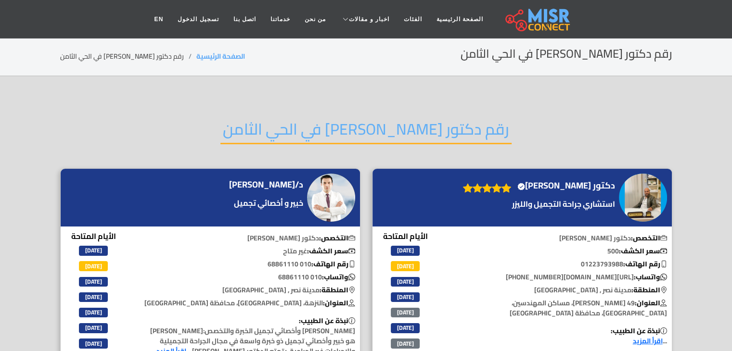
click at [445, 129] on h2 "رقم دكتور تجميل في الحي الثامن" at bounding box center [365, 132] width 291 height 25
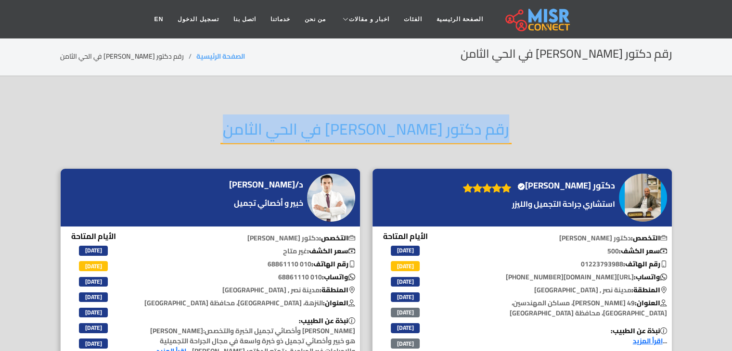
click at [445, 129] on h2 "رقم دكتور تجميل في الحي الثامن" at bounding box center [365, 132] width 291 height 25
copy div "رقم دكتور تجميل في الحي الثامن"
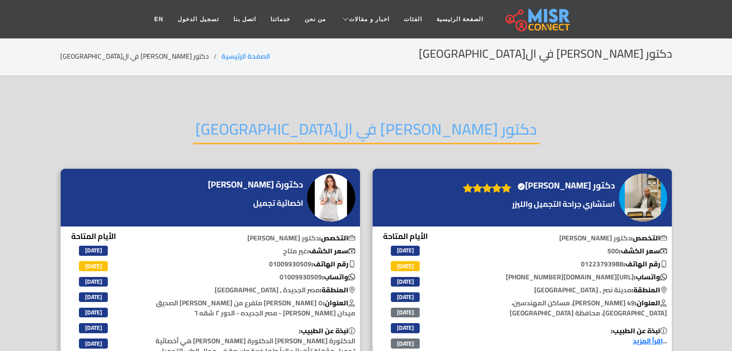
click at [360, 123] on h2 "دكتور تجميل في القاهرة" at bounding box center [366, 132] width 347 height 25
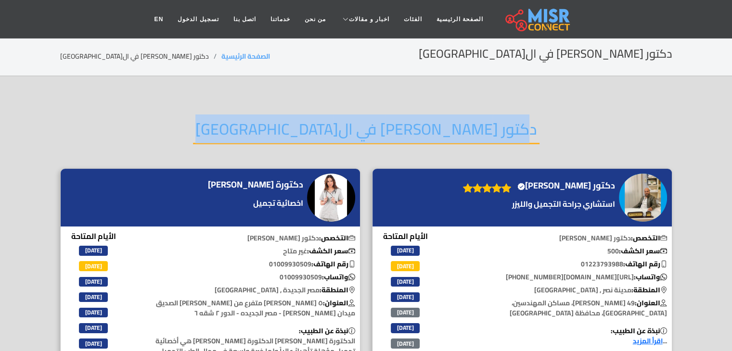
click at [360, 123] on h2 "دكتور تجميل في القاهرة" at bounding box center [366, 132] width 347 height 25
copy div "دكتور تجميل في القاهرة"
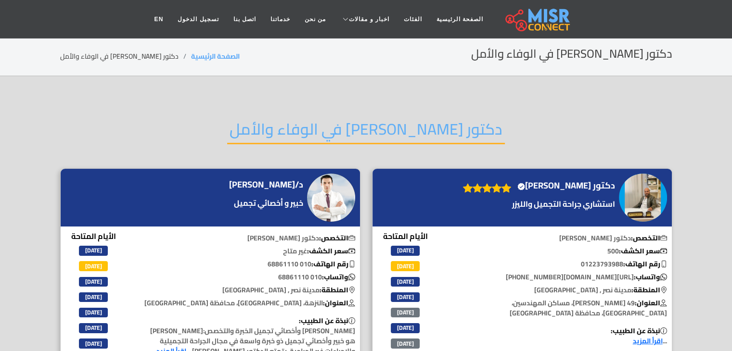
click at [419, 120] on h2 "دكتور تجميل في الوفاء والأمل" at bounding box center [366, 132] width 278 height 25
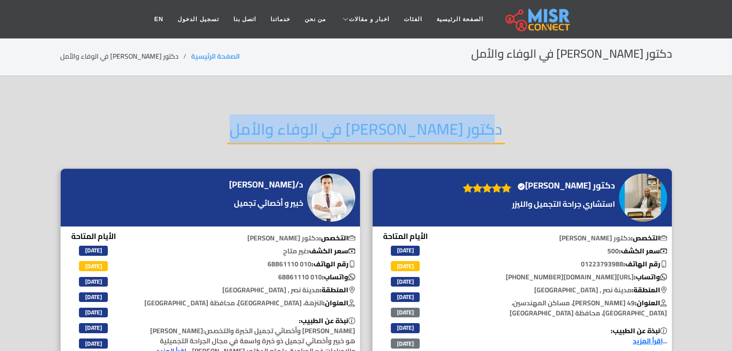
click at [419, 120] on h2 "دكتور تجميل في الوفاء والأمل" at bounding box center [366, 132] width 278 height 25
copy div "دكتور تجميل في الوفاء والأمل"
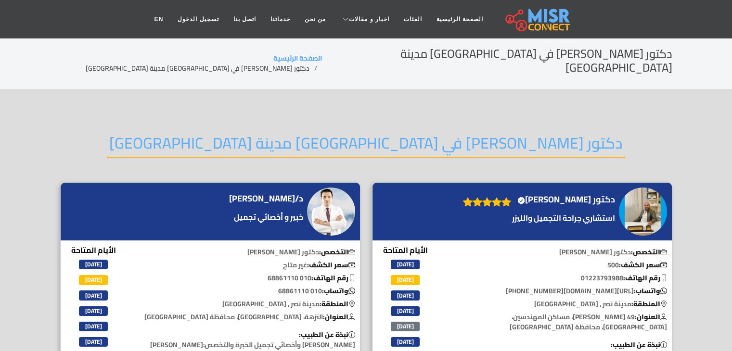
click at [354, 136] on h2 "دكتور تجميل في زهراء مدينة نصر" at bounding box center [366, 146] width 518 height 25
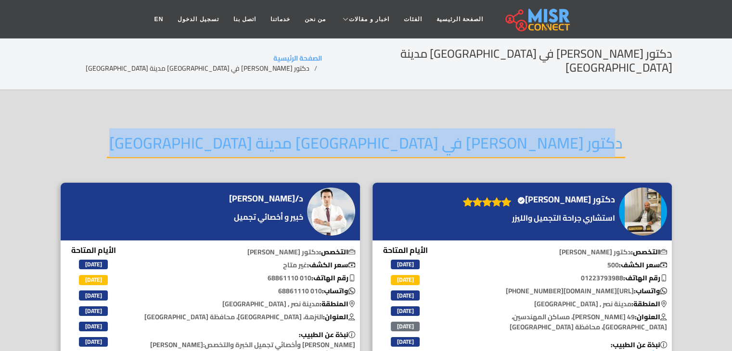
click at [354, 136] on h2 "دكتور تجميل في زهراء مدينة نصر" at bounding box center [366, 146] width 518 height 25
copy div "دكتور تجميل في زهراء مدينة نصر"
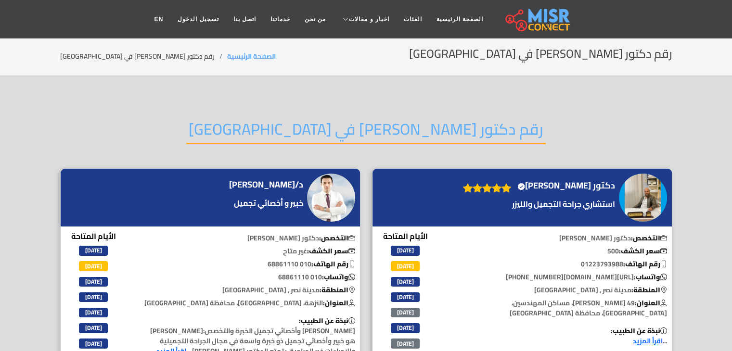
click at [435, 125] on h2 "رقم دكتور [PERSON_NAME] في [GEOGRAPHIC_DATA]" at bounding box center [366, 132] width 360 height 25
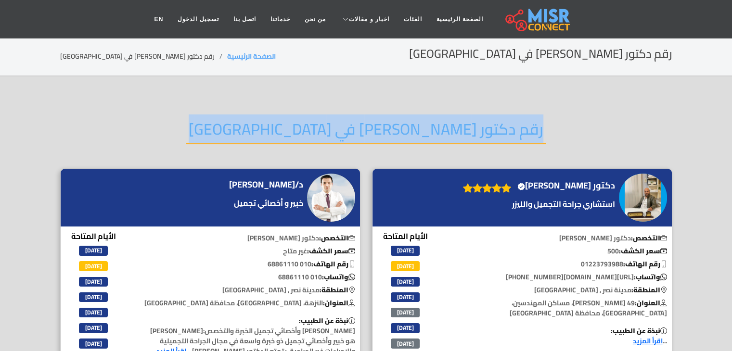
click at [435, 125] on h2 "رقم دكتور [PERSON_NAME] في [GEOGRAPHIC_DATA]" at bounding box center [366, 132] width 360 height 25
copy div "رقم دكتور [PERSON_NAME] في [GEOGRAPHIC_DATA]"
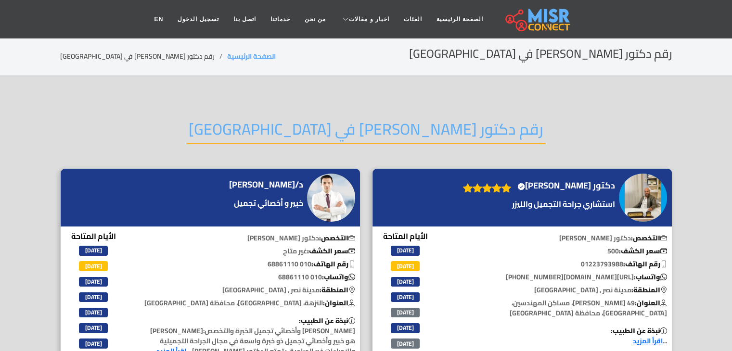
click at [414, 135] on h2 "رقم دكتور [PERSON_NAME] في [GEOGRAPHIC_DATA]" at bounding box center [366, 132] width 360 height 25
click at [414, 135] on h2 "رقم دكتور تجميل في شارع الطيران" at bounding box center [366, 132] width 360 height 25
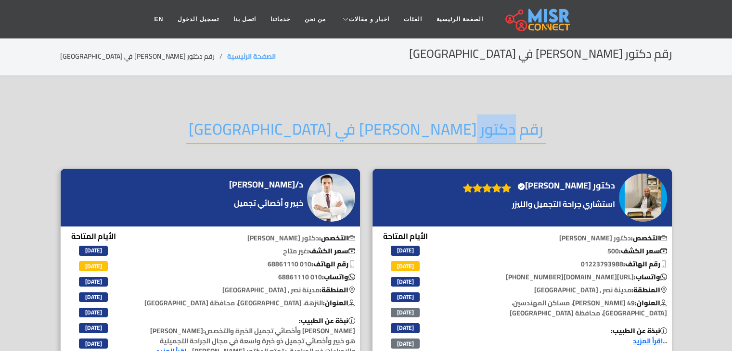
click at [414, 135] on h2 "رقم دكتور تجميل في شارع الطيران" at bounding box center [366, 132] width 360 height 25
click at [453, 140] on h2 "رقم دكتور تجميل في شارع الطيران" at bounding box center [366, 132] width 360 height 25
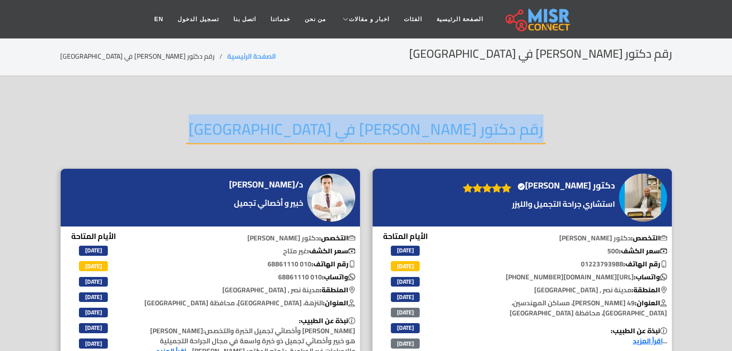
click at [453, 140] on h2 "رقم دكتور تجميل في شارع الطيران" at bounding box center [366, 132] width 360 height 25
copy div "رقم دكتور تجميل في شارع الطيران"
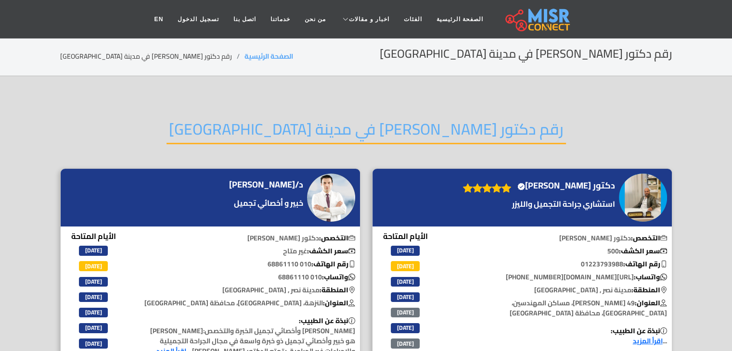
click at [404, 129] on h2 "رقم دكتور تجميل في مدينة نصر" at bounding box center [366, 132] width 399 height 25
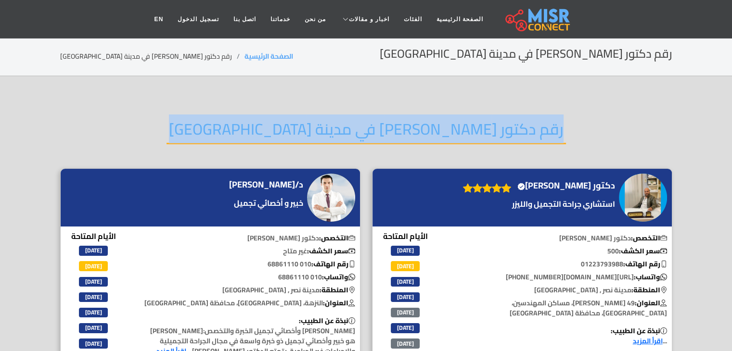
click at [404, 129] on h2 "رقم دكتور تجميل في مدينة نصر" at bounding box center [366, 132] width 399 height 25
copy div "رقم دكتور تجميل في مدينة نصر"
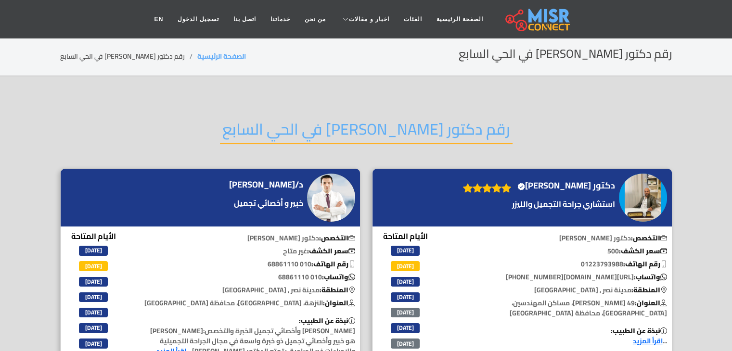
click at [410, 131] on h2 "رقم دكتور [PERSON_NAME] في الحي السابع" at bounding box center [366, 132] width 293 height 25
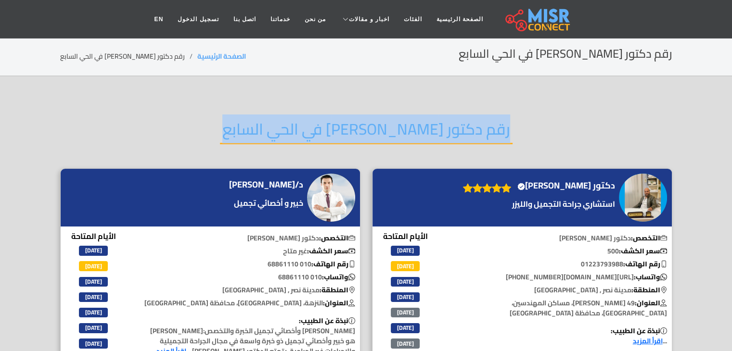
click at [410, 131] on h2 "رقم دكتور [PERSON_NAME] في الحي السابع" at bounding box center [366, 132] width 293 height 25
copy div "رقم دكتور [PERSON_NAME] في الحي السابع"
